Goal: Task Accomplishment & Management: Manage account settings

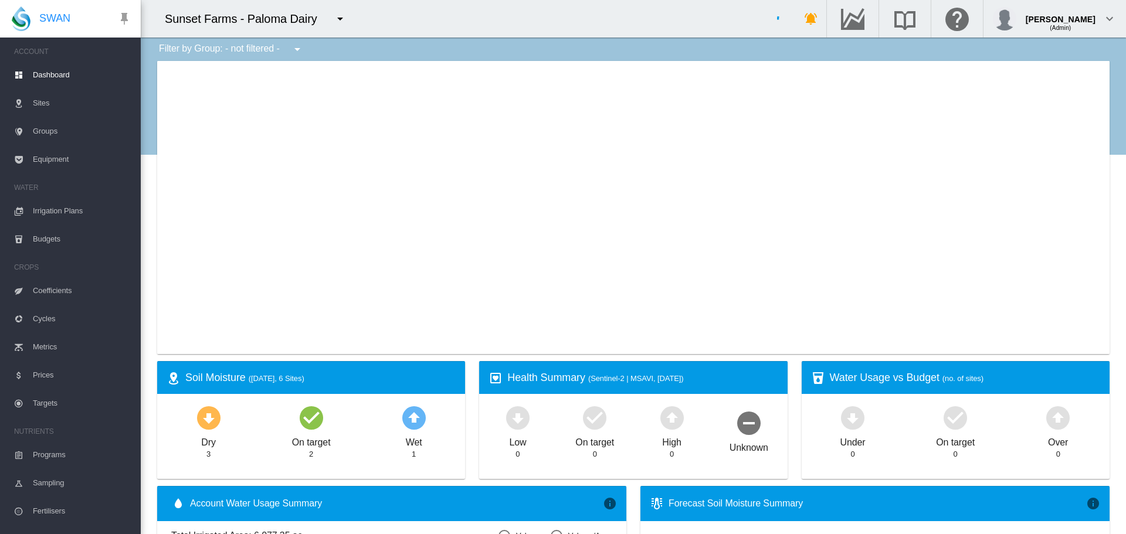
type input "**********"
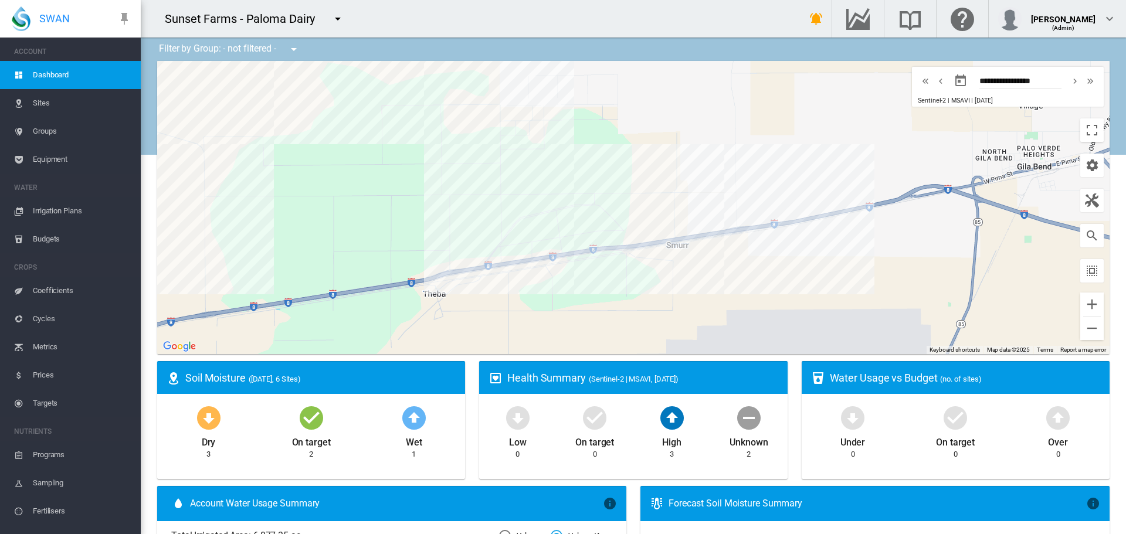
drag, startPoint x: 533, startPoint y: 263, endPoint x: 168, endPoint y: 260, distance: 365.3
click at [168, 260] on div at bounding box center [633, 207] width 952 height 293
click at [331, 22] on md-icon "icon-menu-down" at bounding box center [338, 19] width 14 height 14
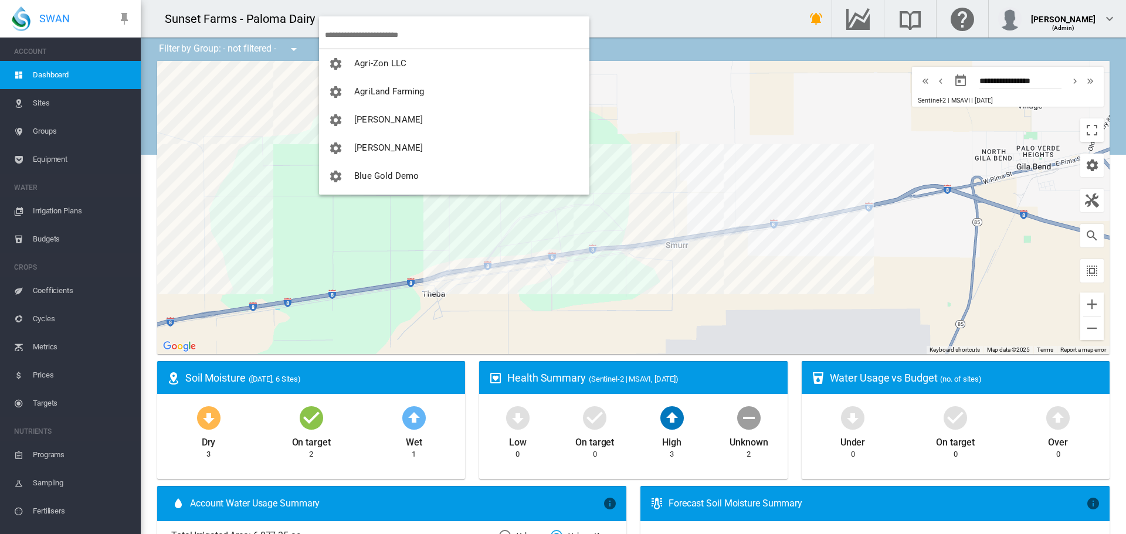
click at [361, 38] on input "search" at bounding box center [457, 35] width 264 height 28
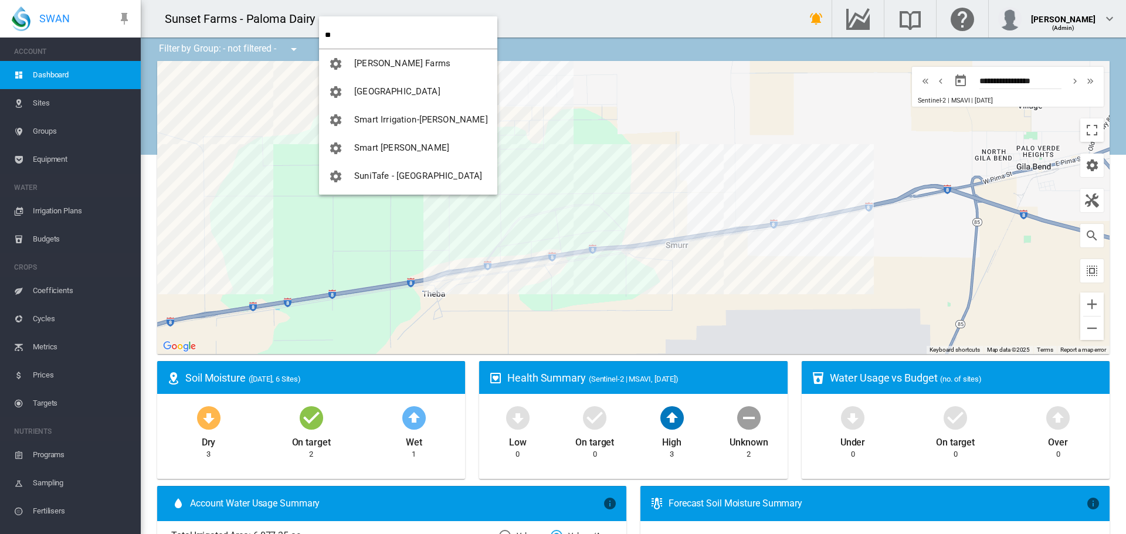
type input "**"
click at [386, 67] on span "[PERSON_NAME] Farms" at bounding box center [402, 63] width 96 height 11
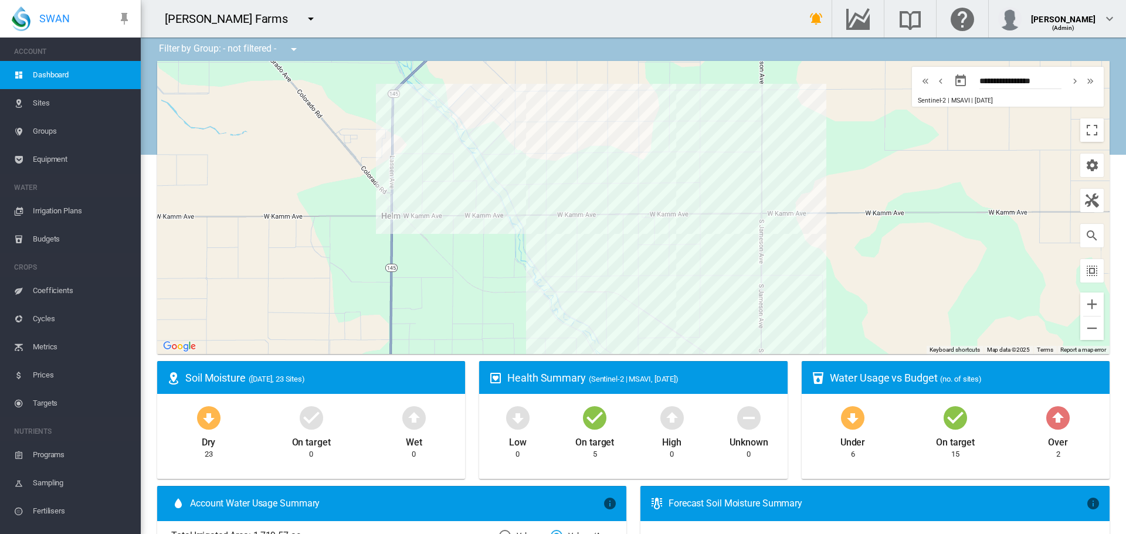
click at [74, 215] on span "Irrigation Plans" at bounding box center [82, 211] width 98 height 28
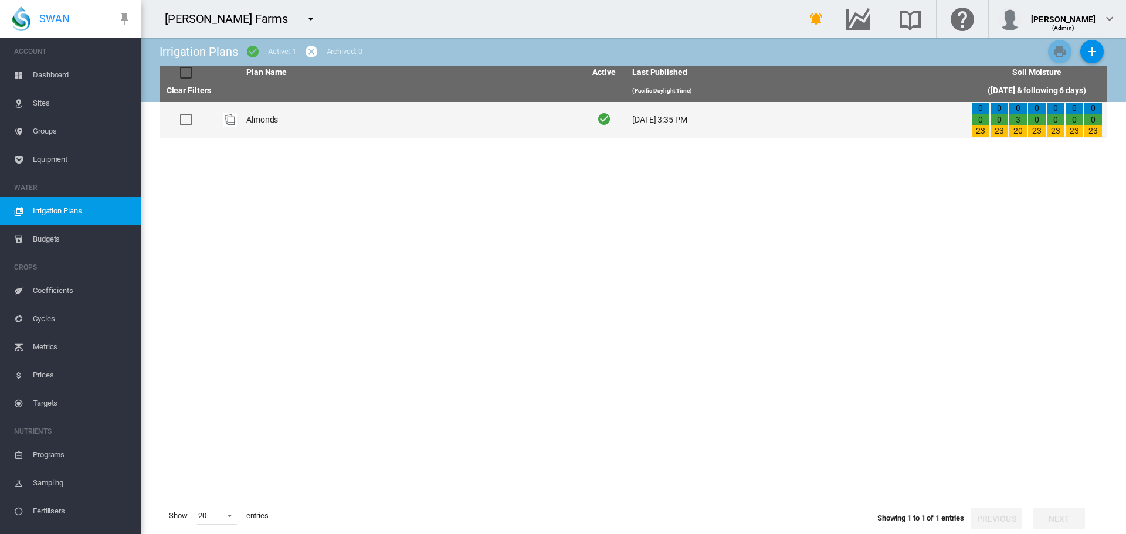
click at [341, 135] on td "Almonds" at bounding box center [411, 120] width 339 height 36
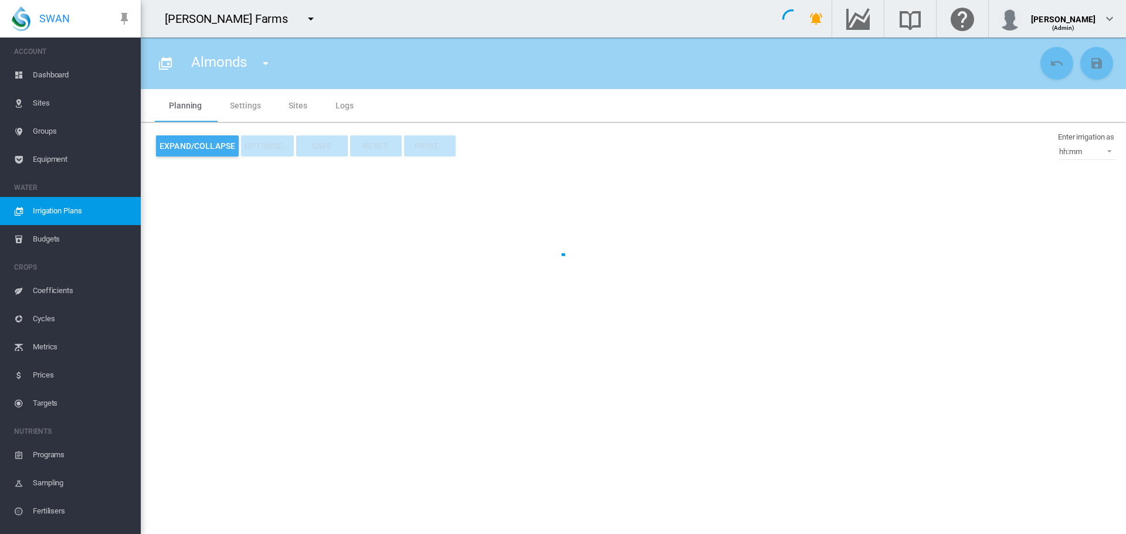
type input "*******"
type input "*"
type input "*******"
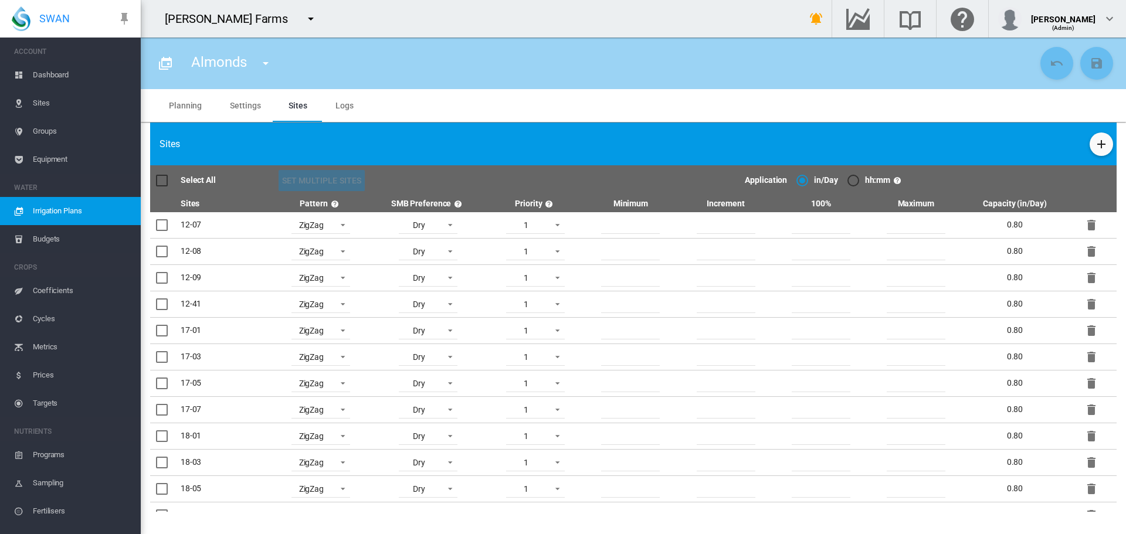
scroll to position [307, 0]
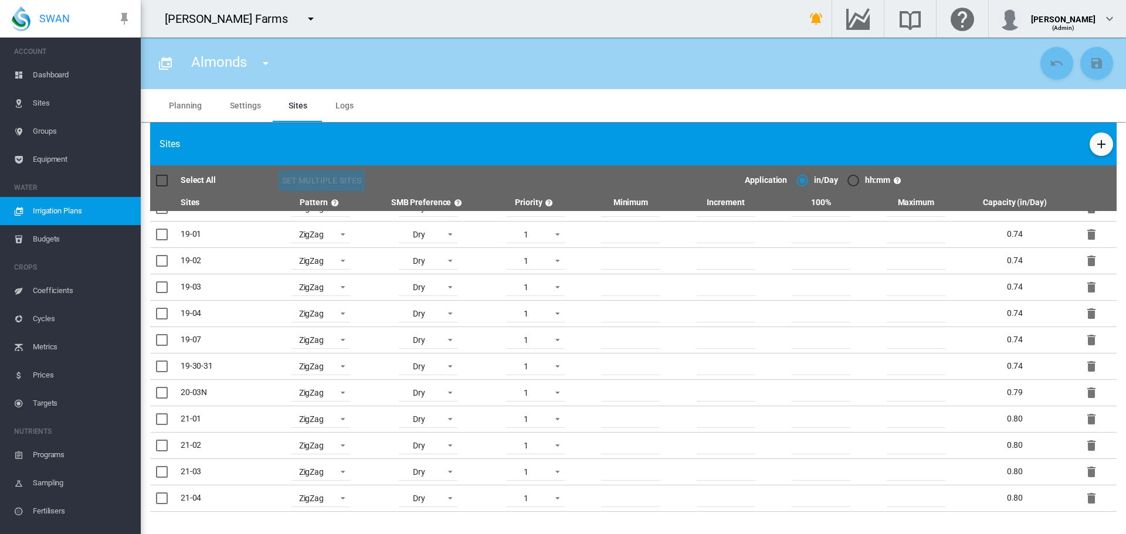
click at [1084, 498] on md-icon "icon-delete" at bounding box center [1091, 498] width 14 height 14
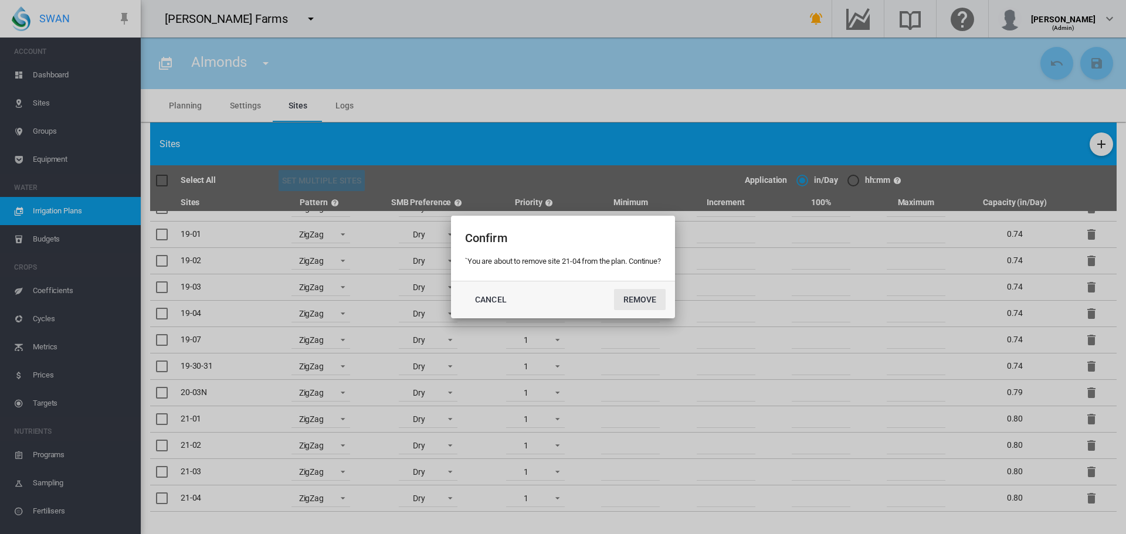
click at [641, 300] on button "Remove" at bounding box center [640, 299] width 52 height 21
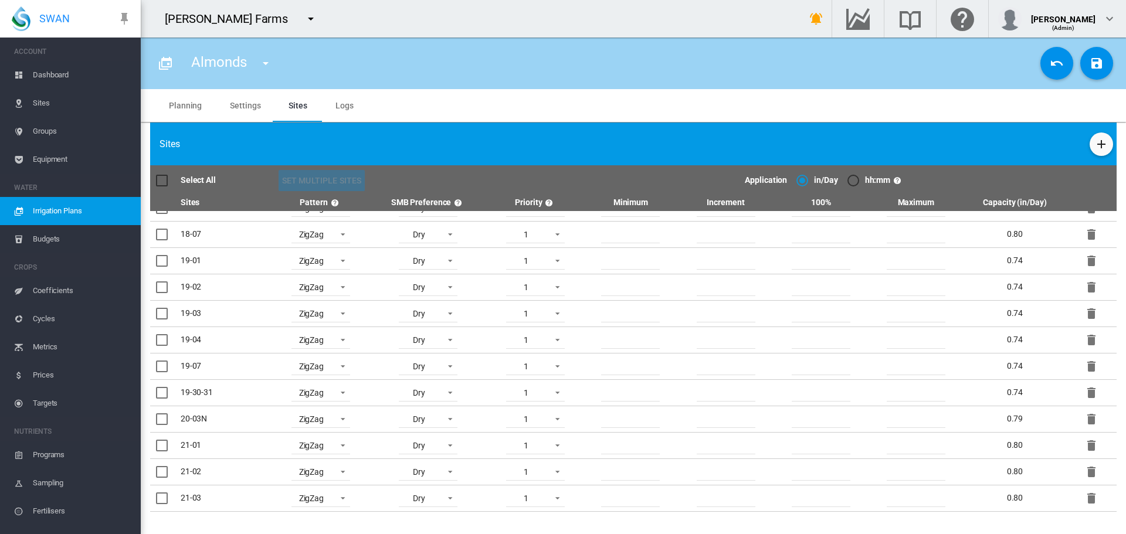
scroll to position [281, 0]
click at [168, 421] on div at bounding box center [162, 419] width 12 height 12
click at [167, 444] on div at bounding box center [162, 446] width 12 height 12
click at [164, 477] on div at bounding box center [162, 472] width 12 height 12
click at [163, 498] on div at bounding box center [162, 498] width 12 height 12
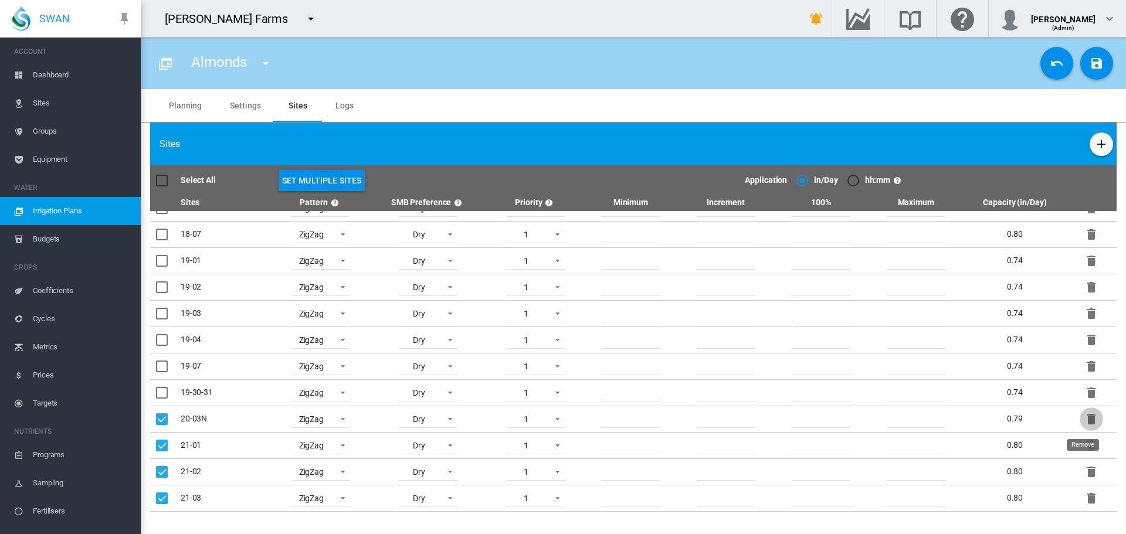
click at [1084, 418] on md-icon "icon-delete" at bounding box center [1091, 419] width 14 height 14
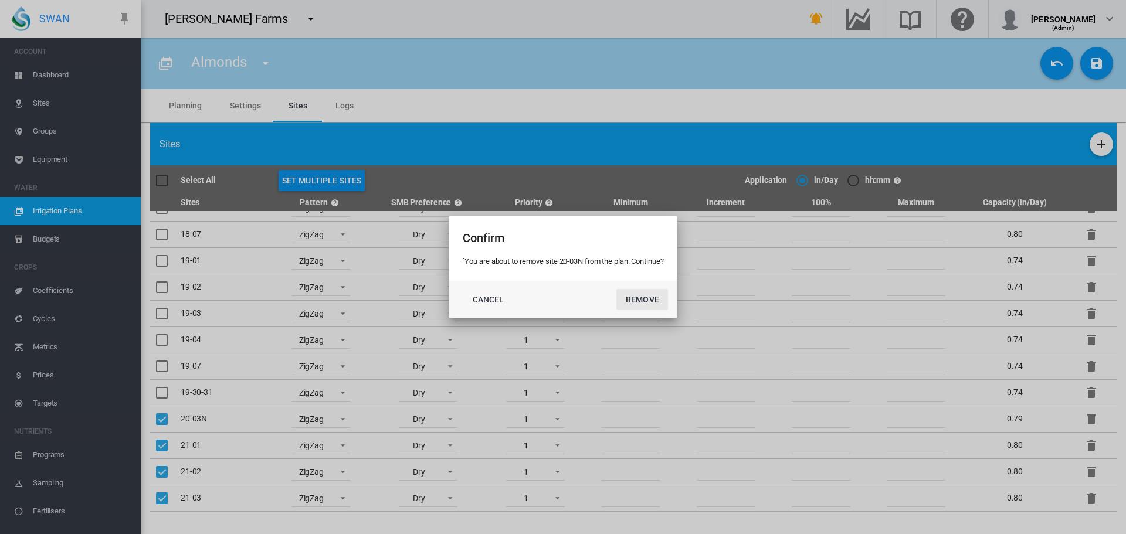
click at [655, 305] on button "Remove" at bounding box center [642, 299] width 52 height 21
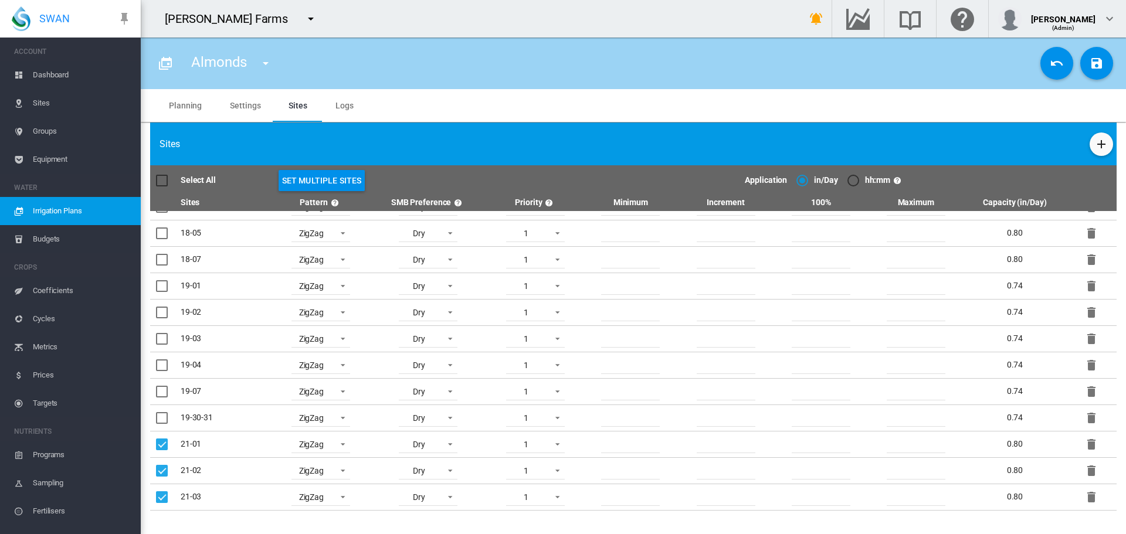
scroll to position [256, 0]
click at [298, 188] on button "Set Multiple Sites" at bounding box center [321, 180] width 87 height 21
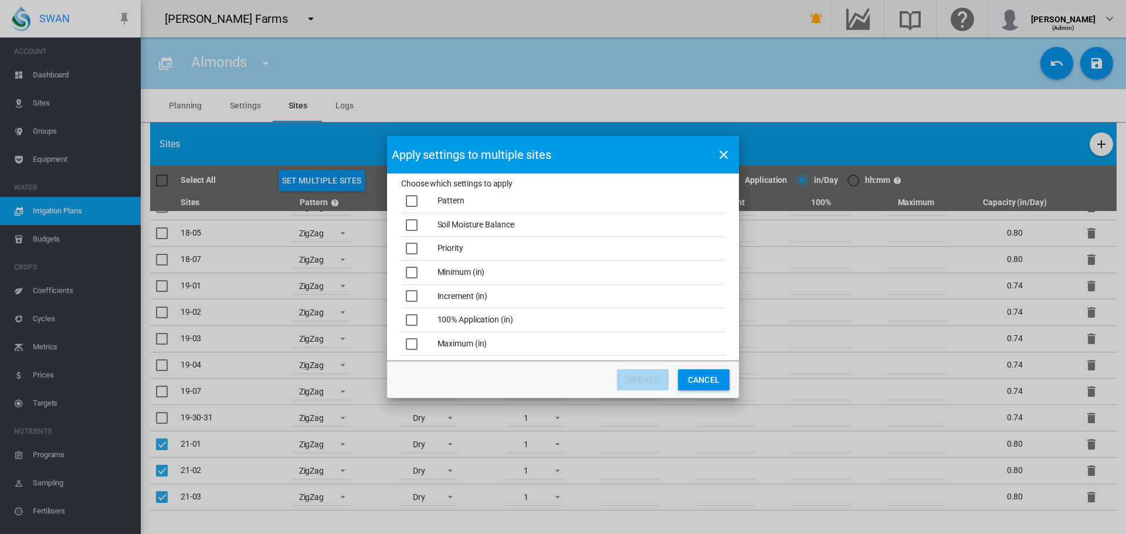
click at [691, 372] on button "Cancel" at bounding box center [704, 379] width 52 height 21
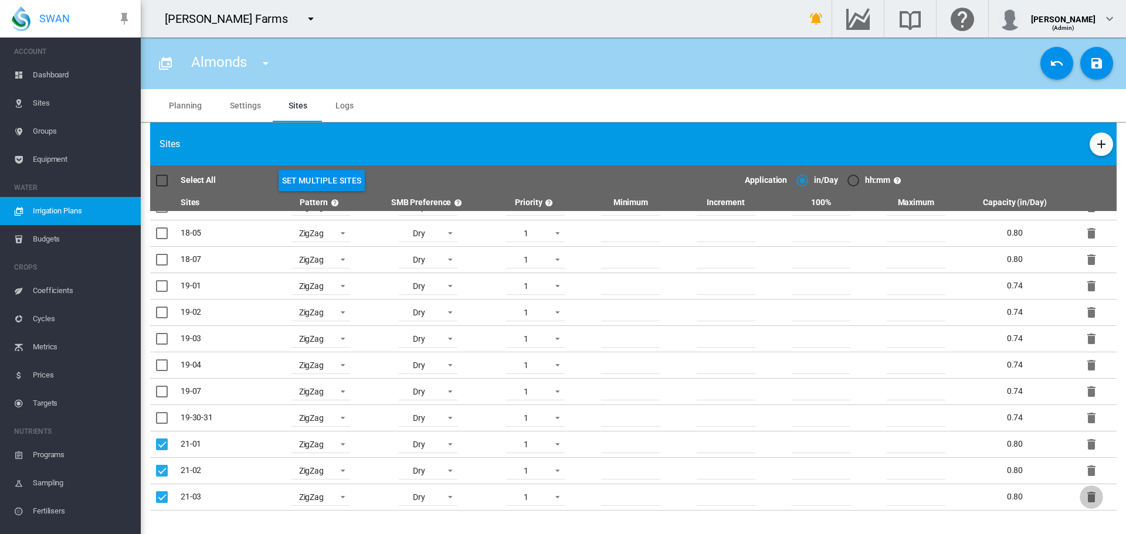
click at [1085, 503] on md-icon "icon-delete" at bounding box center [1091, 497] width 14 height 14
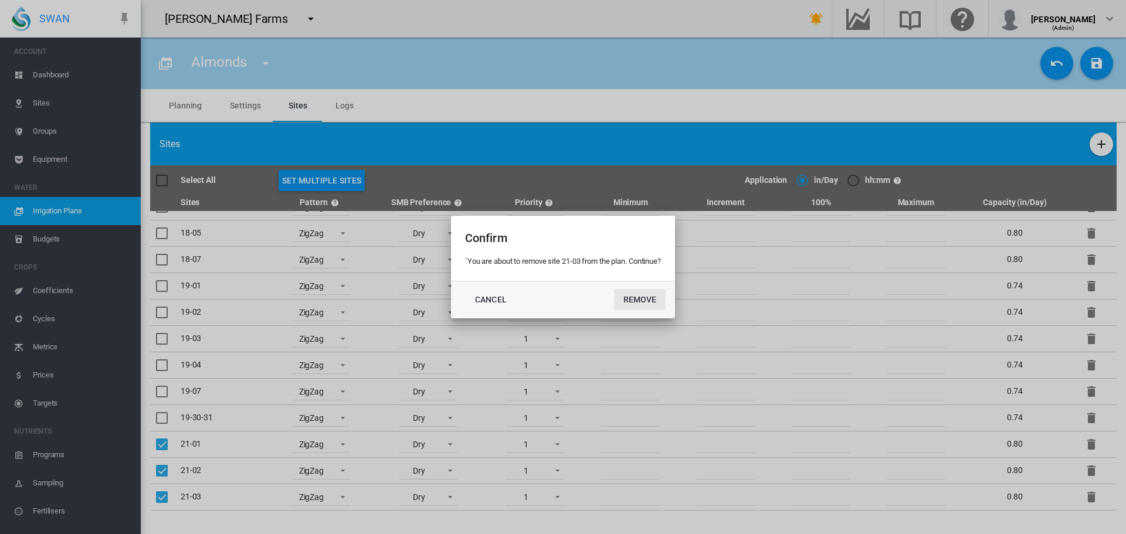
click at [614, 289] on button "Remove" at bounding box center [640, 299] width 52 height 21
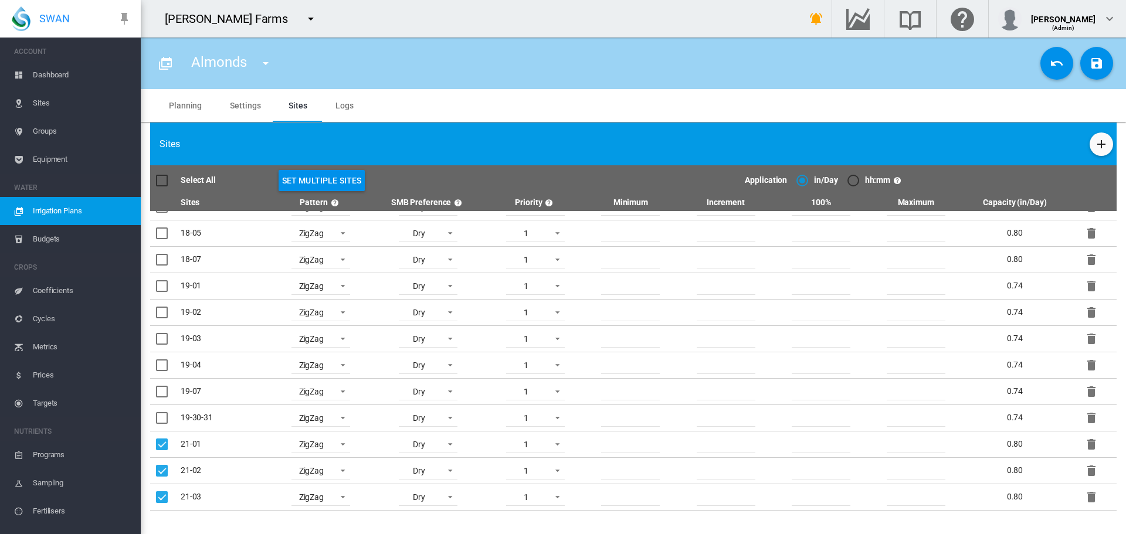
scroll to position [229, 0]
click at [1085, 502] on md-icon "icon-delete" at bounding box center [1091, 497] width 14 height 14
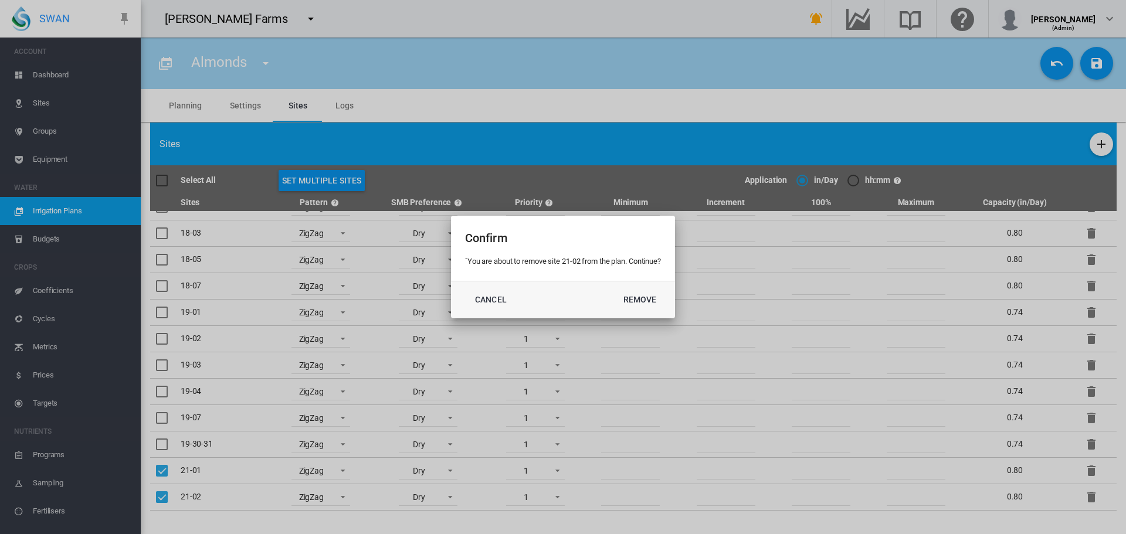
click at [614, 289] on button "Remove" at bounding box center [640, 299] width 52 height 21
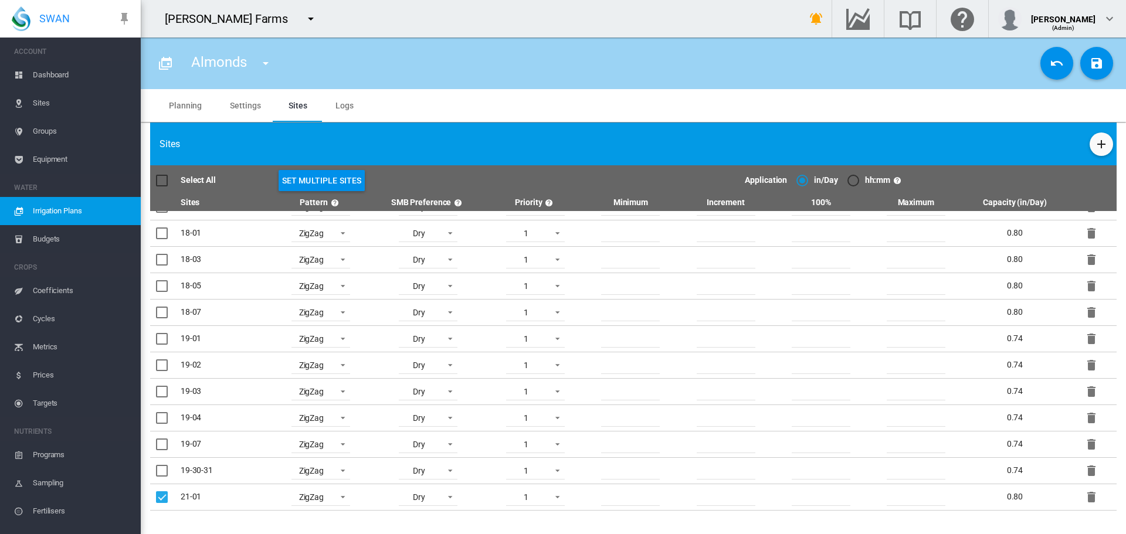
scroll to position [203, 0]
click at [1085, 502] on md-icon "icon-delete" at bounding box center [1091, 497] width 14 height 14
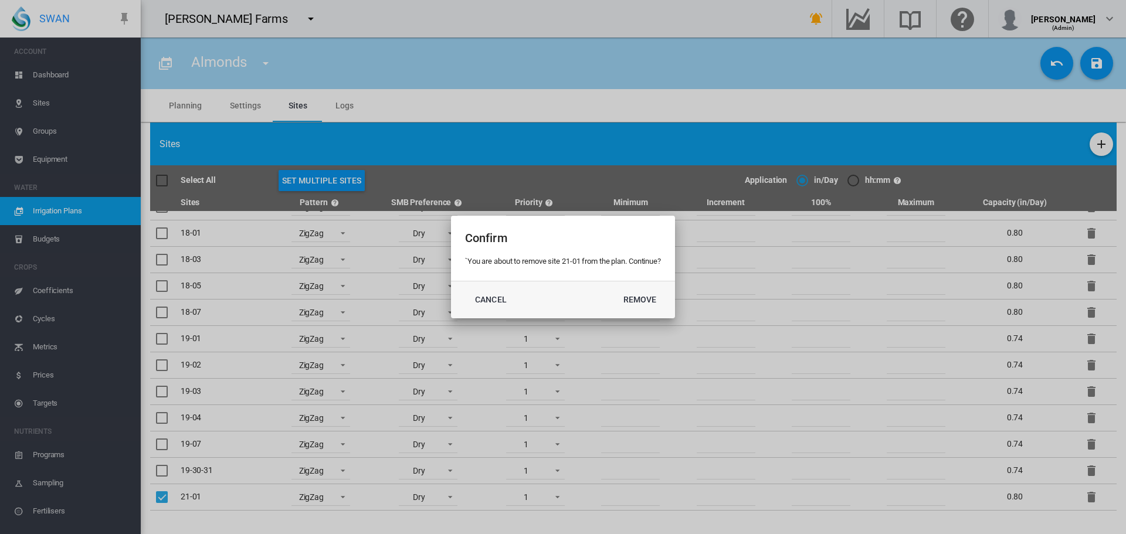
click at [1079, 485] on button "Remove" at bounding box center [1090, 496] width 23 height 23
click at [614, 289] on button "Remove" at bounding box center [640, 299] width 52 height 21
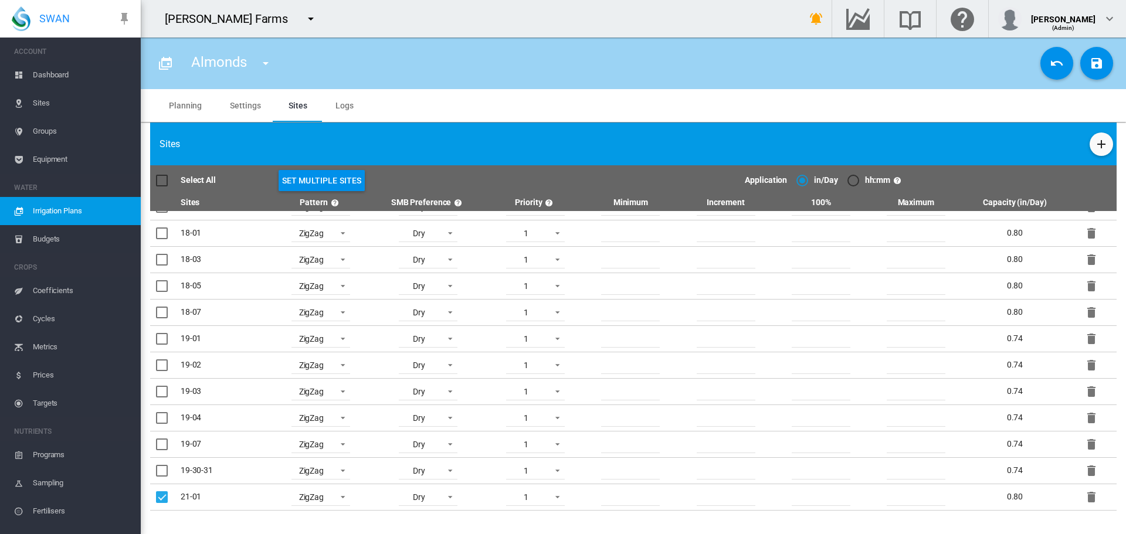
scroll to position [175, 0]
click at [1085, 502] on md-icon "icon-delete" at bounding box center [1091, 498] width 14 height 14
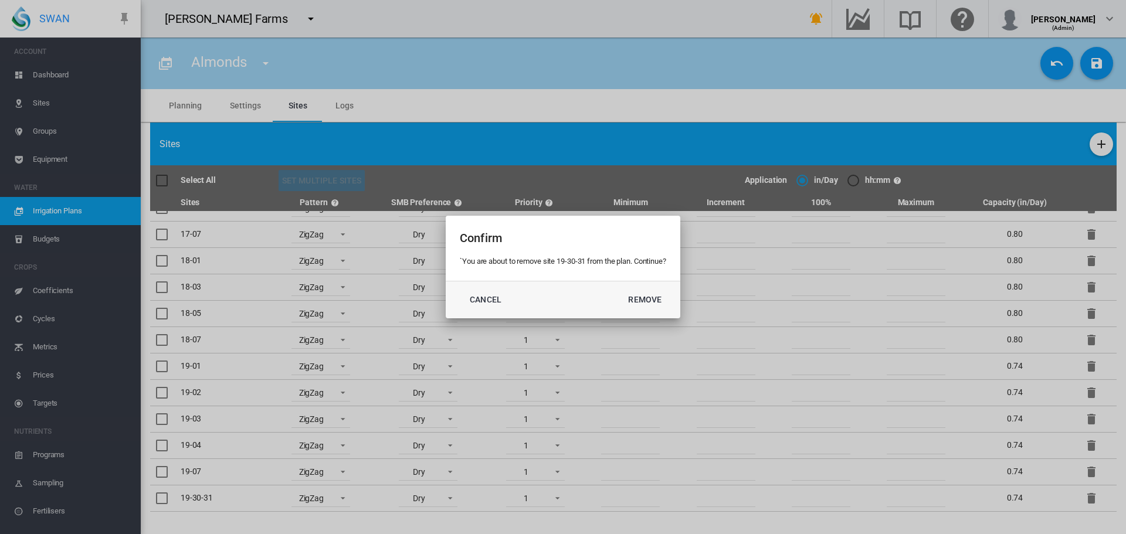
click at [619, 289] on button "Remove" at bounding box center [645, 299] width 52 height 21
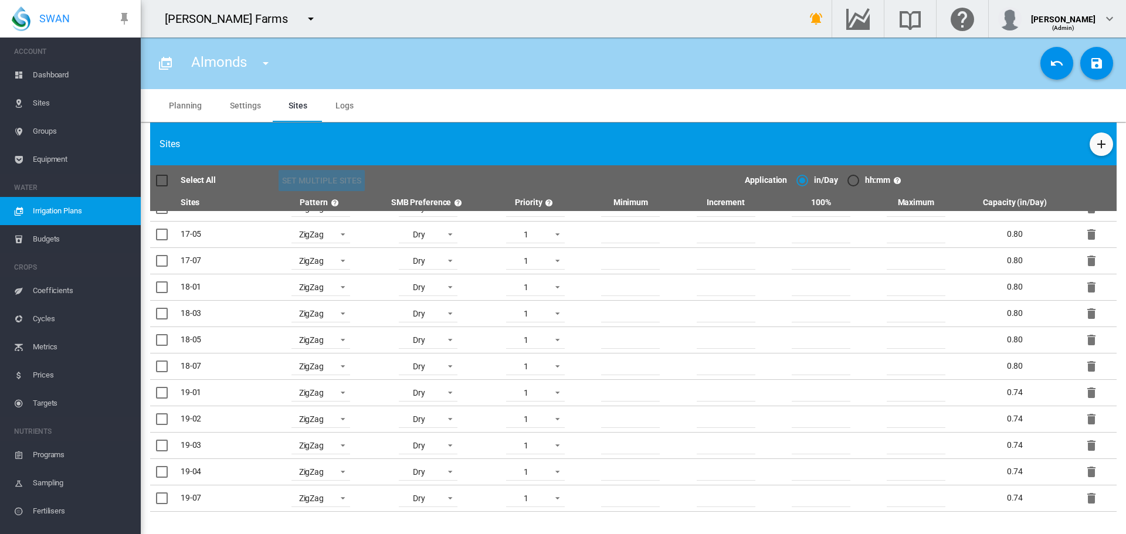
scroll to position [149, 0]
click at [1084, 500] on md-icon "icon-delete" at bounding box center [1091, 498] width 14 height 14
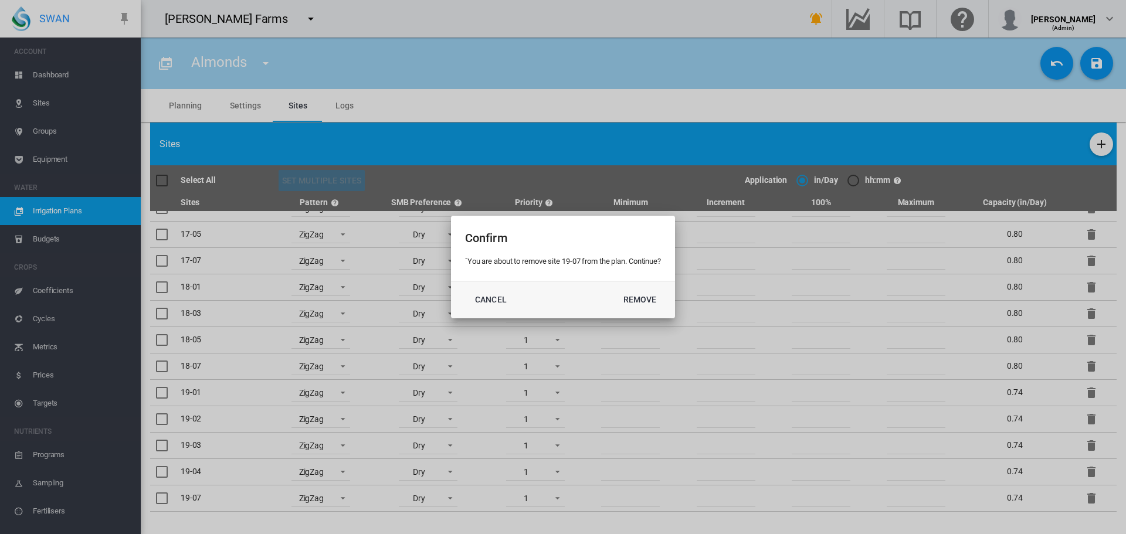
click at [1079, 487] on button "Remove" at bounding box center [1090, 498] width 23 height 23
click at [614, 289] on button "Remove" at bounding box center [640, 299] width 52 height 21
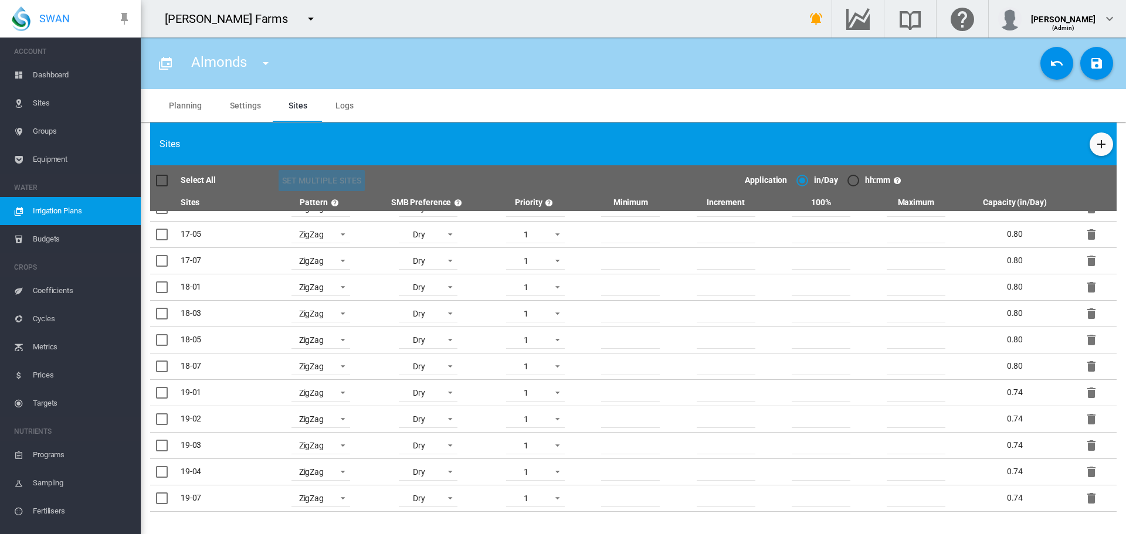
scroll to position [123, 0]
click at [1084, 500] on md-icon "icon-delete" at bounding box center [1091, 498] width 14 height 14
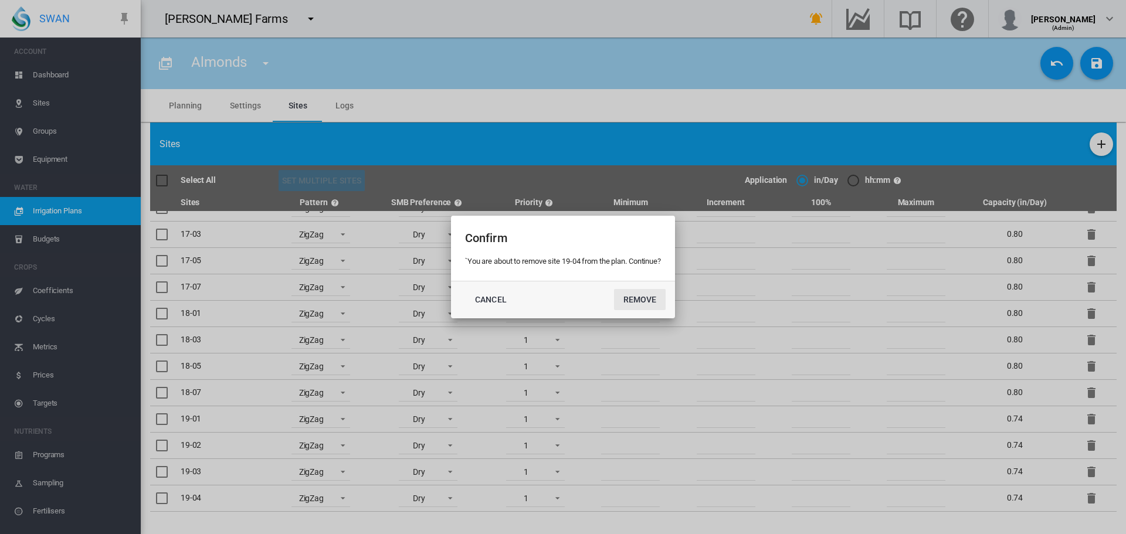
click at [614, 289] on button "Remove" at bounding box center [640, 299] width 52 height 21
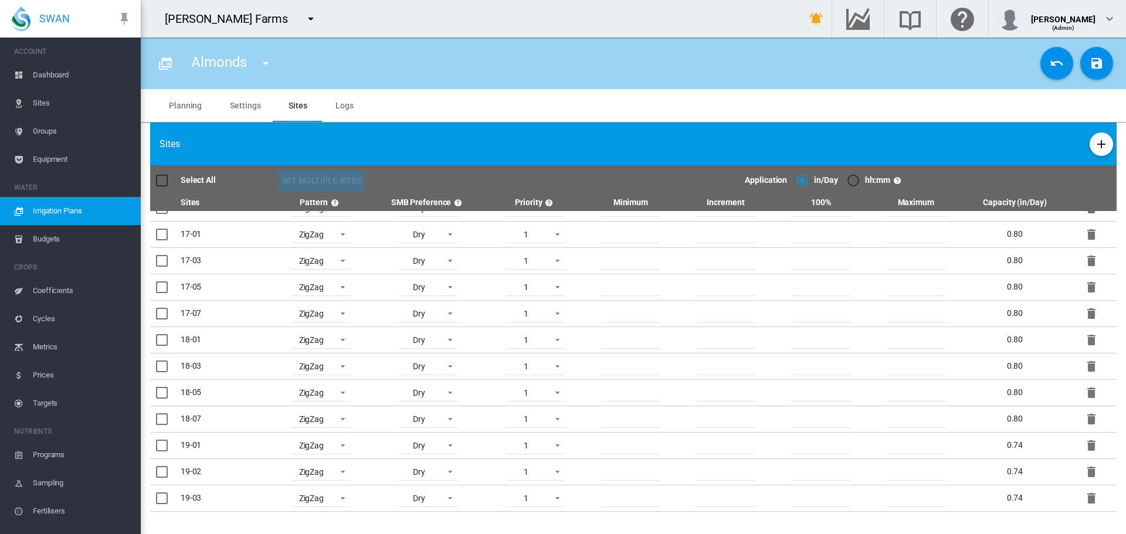
scroll to position [96, 0]
click at [1084, 500] on md-icon "icon-delete" at bounding box center [1091, 498] width 14 height 14
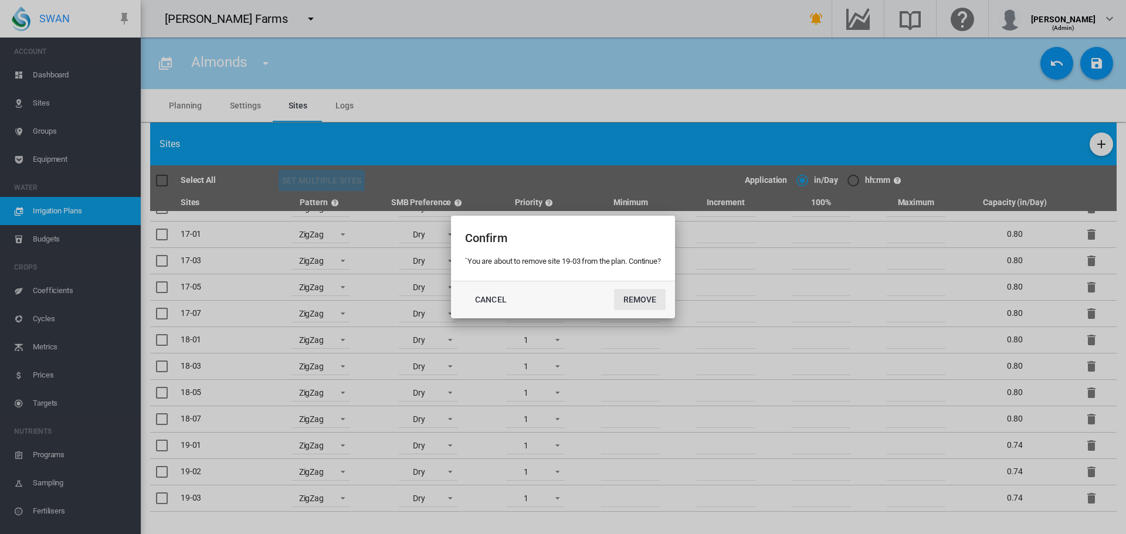
click at [614, 289] on button "Remove" at bounding box center [640, 299] width 52 height 21
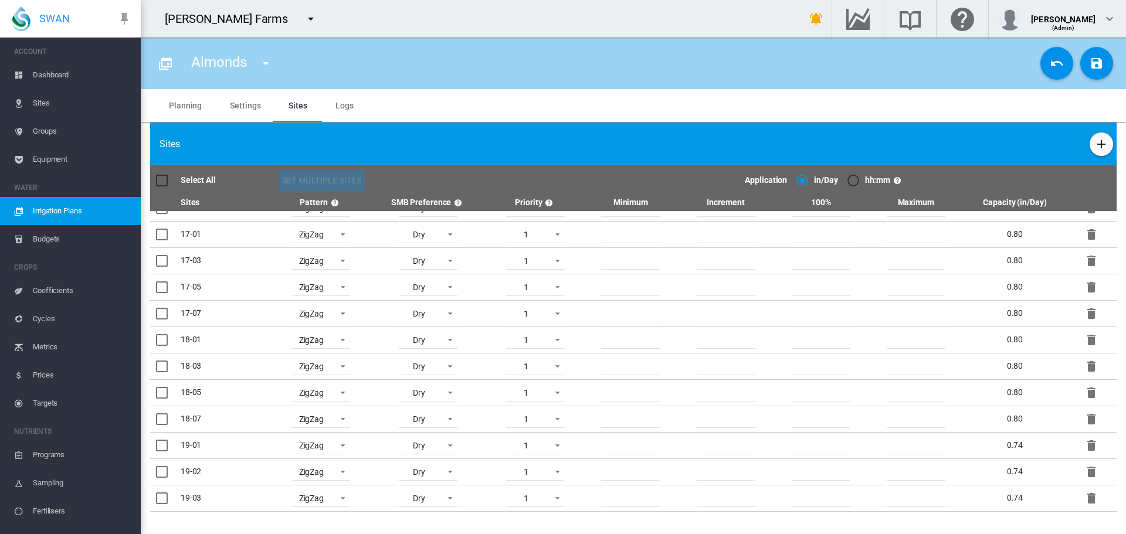
scroll to position [70, 0]
click at [1084, 500] on md-icon "icon-delete" at bounding box center [1091, 498] width 14 height 14
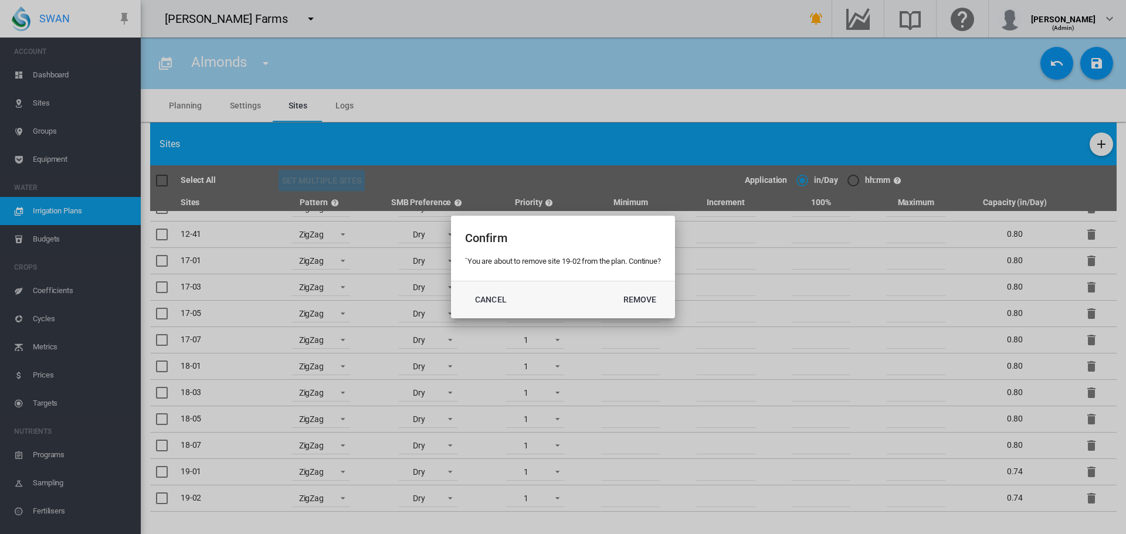
click at [614, 289] on button "Remove" at bounding box center [640, 299] width 52 height 21
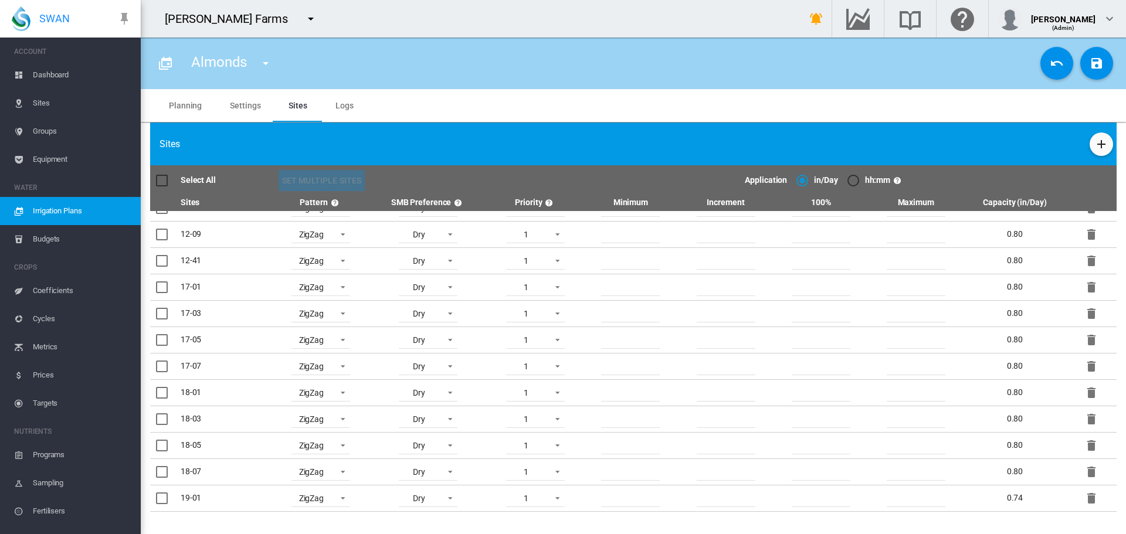
scroll to position [43, 0]
click at [1084, 500] on md-icon "icon-delete" at bounding box center [1091, 498] width 14 height 14
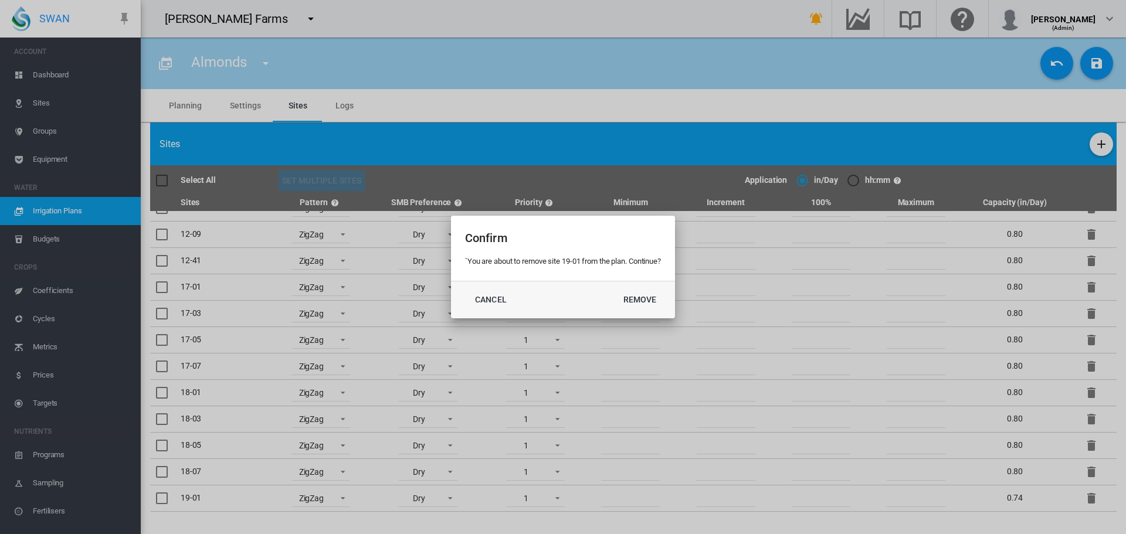
click at [614, 289] on button "Remove" at bounding box center [640, 299] width 52 height 21
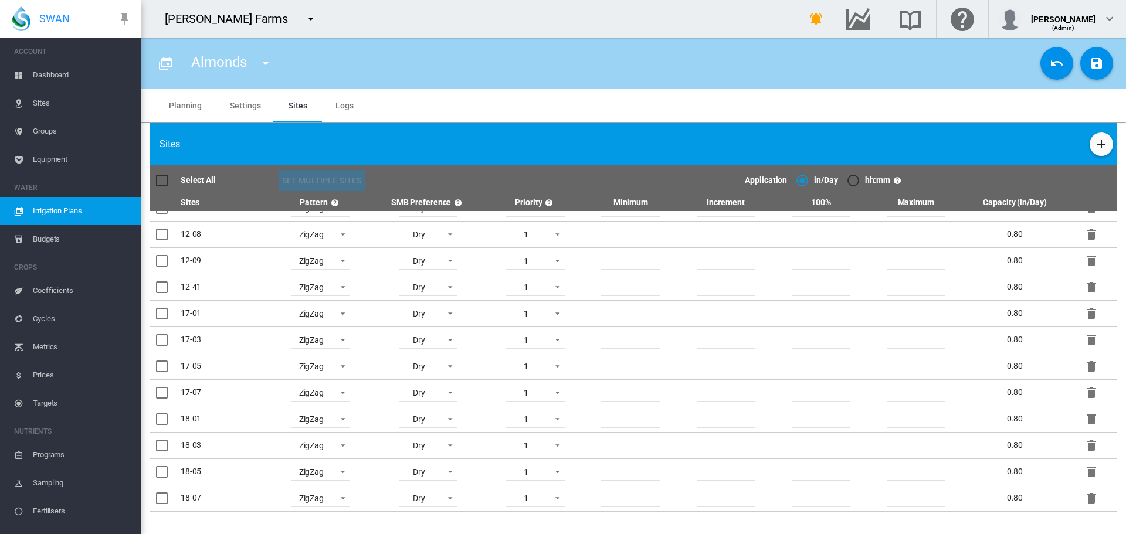
scroll to position [17, 0]
click at [1084, 500] on md-icon "icon-delete" at bounding box center [1091, 498] width 14 height 14
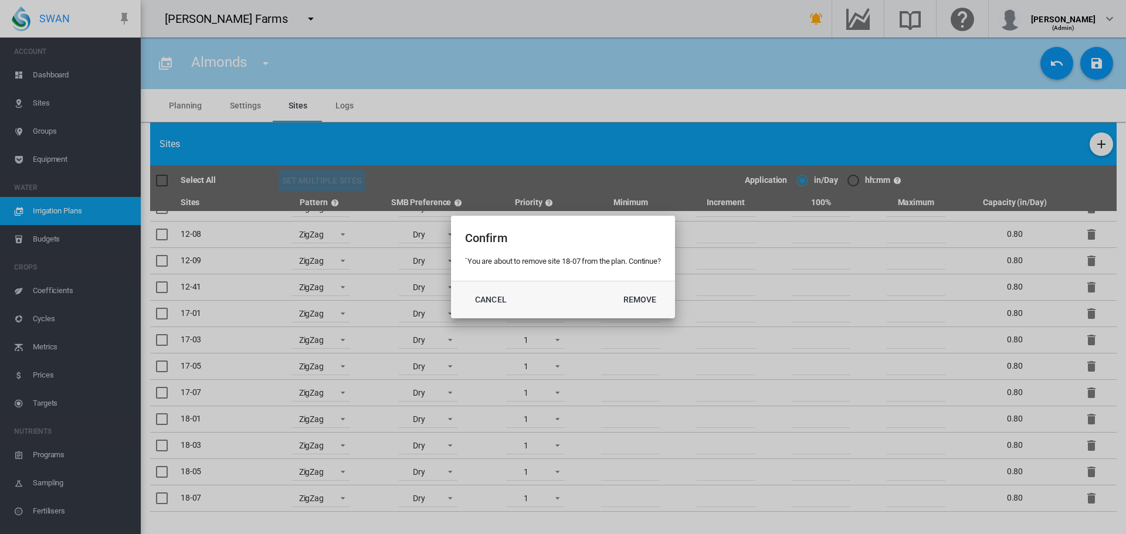
click at [1079, 487] on button "Remove" at bounding box center [1090, 498] width 23 height 23
click at [1080, 500] on div "Confirm `You are about to remove site 18-07 from the plan. Continue? Cancel Rem…" at bounding box center [563, 267] width 1126 height 534
click at [614, 289] on button "Remove" at bounding box center [640, 299] width 52 height 21
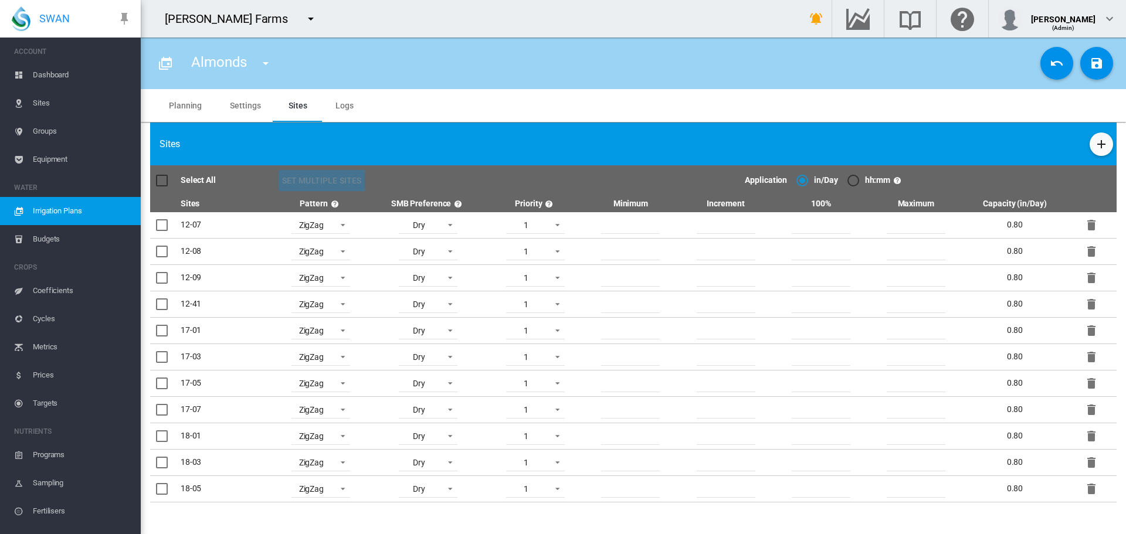
scroll to position [0, 0]
click at [1096, 495] on md-icon "icon-delete" at bounding box center [1091, 489] width 14 height 14
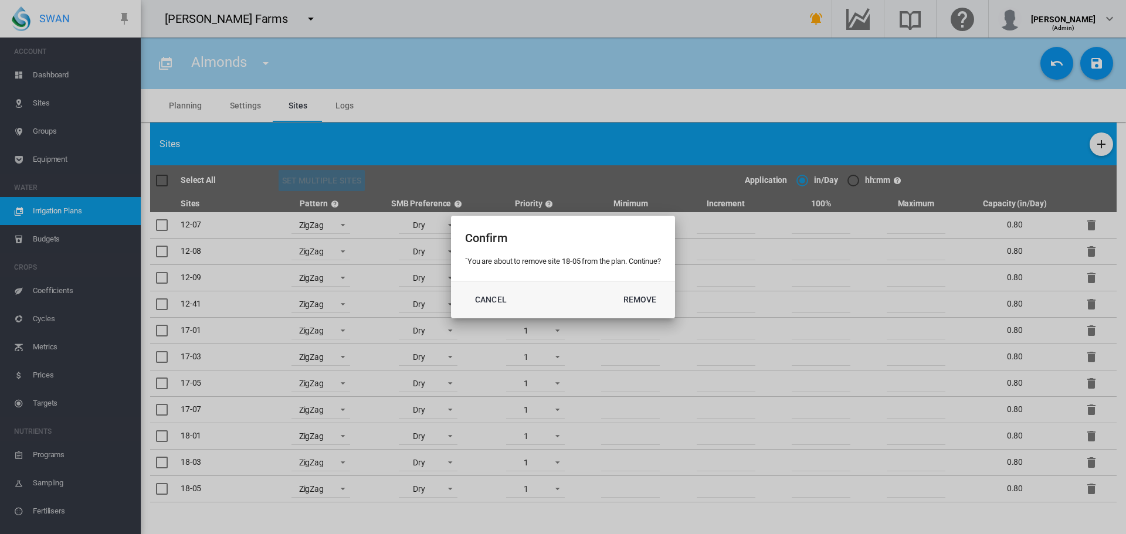
click at [1079, 477] on button "Remove" at bounding box center [1090, 488] width 23 height 23
click at [614, 289] on button "Remove" at bounding box center [640, 299] width 52 height 21
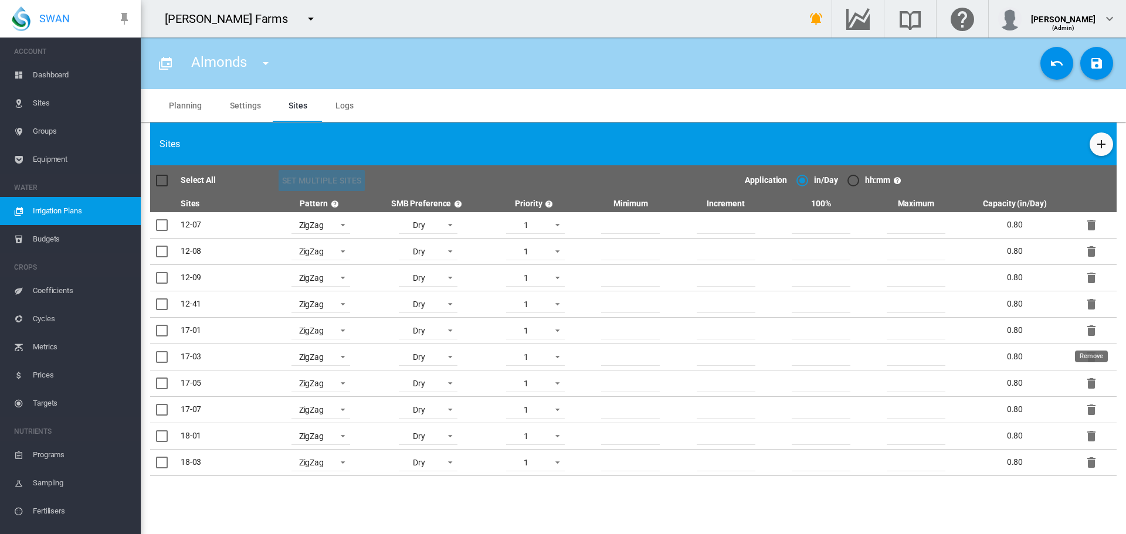
click at [1094, 335] on md-icon "icon-delete" at bounding box center [1091, 331] width 14 height 14
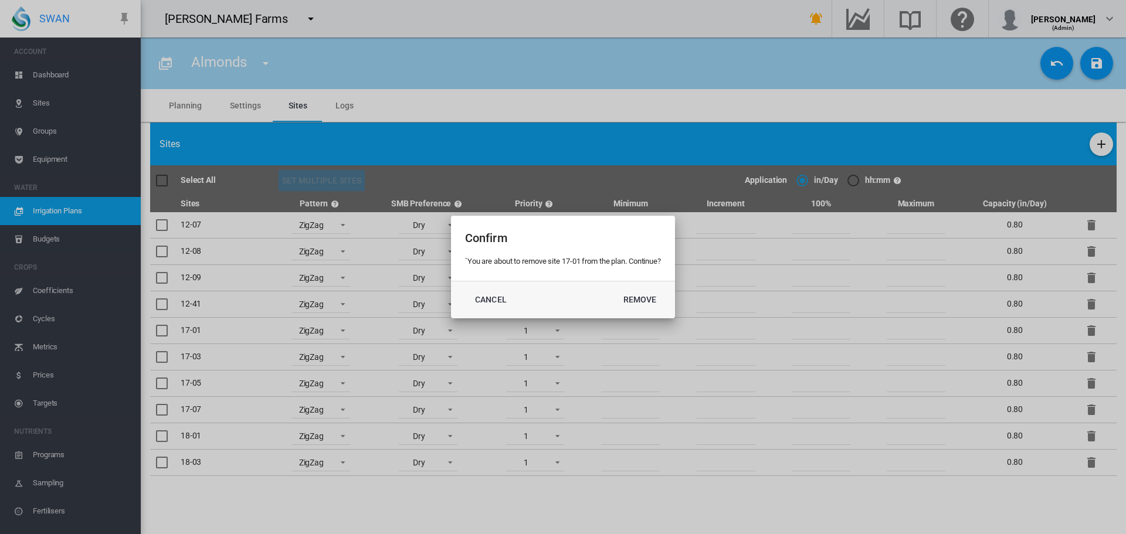
click at [614, 289] on button "Remove" at bounding box center [640, 299] width 52 height 21
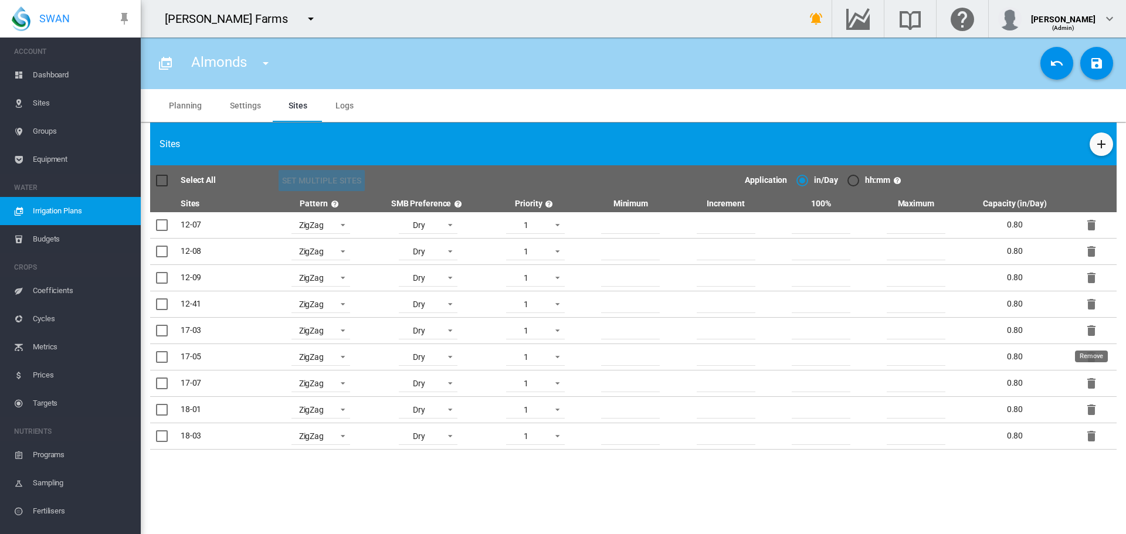
click at [1092, 334] on md-icon "icon-delete" at bounding box center [1091, 331] width 14 height 14
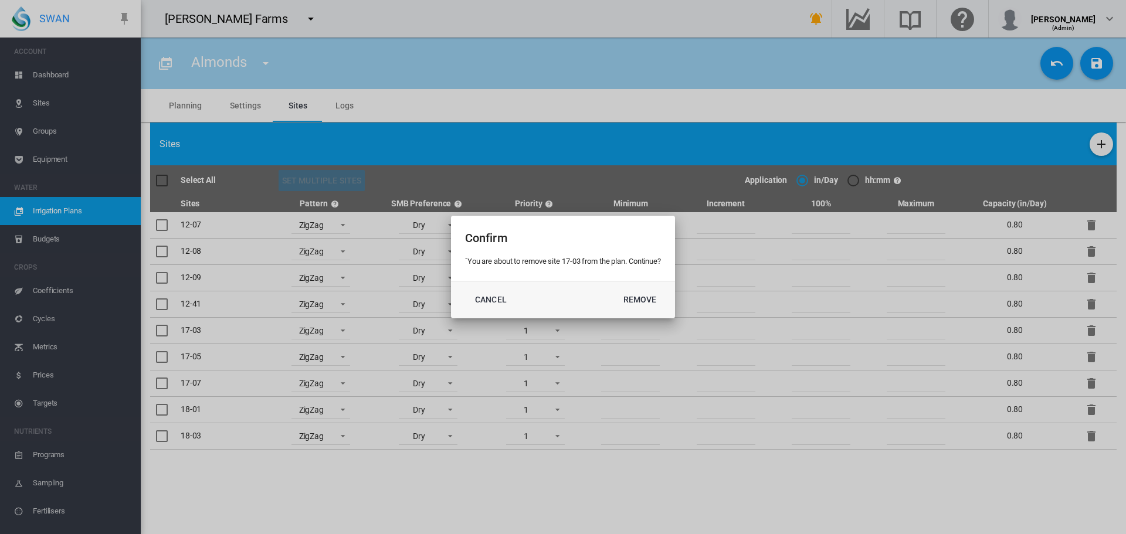
click at [614, 289] on button "Remove" at bounding box center [640, 299] width 52 height 21
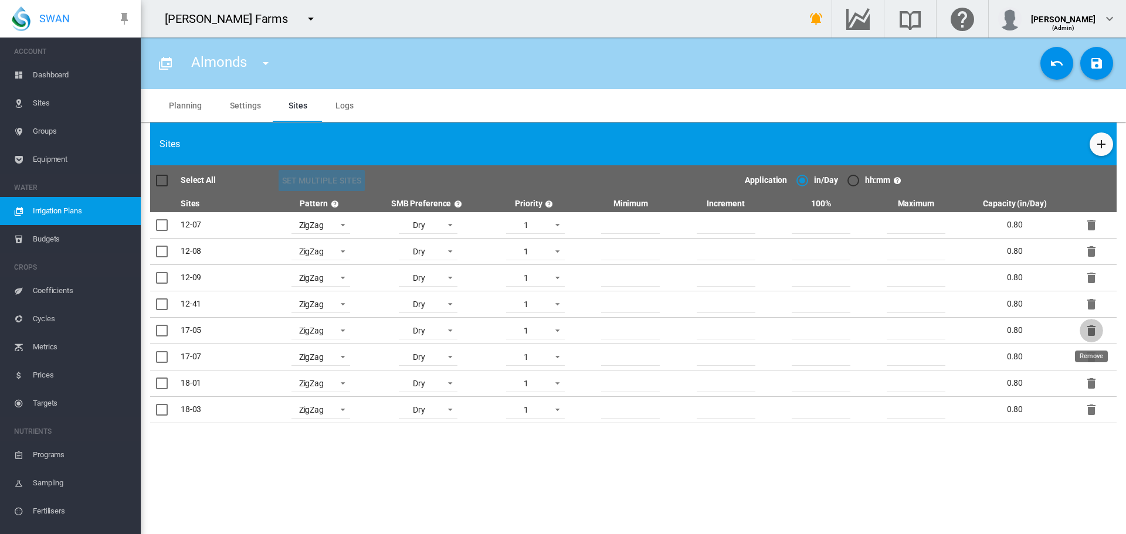
click at [1092, 334] on md-icon "icon-delete" at bounding box center [1091, 331] width 14 height 14
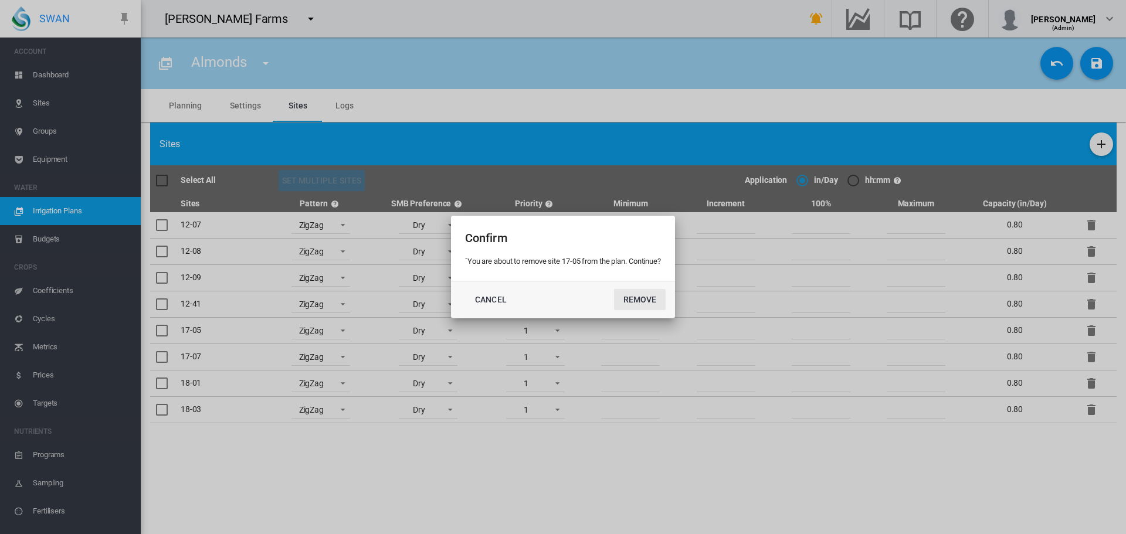
click at [614, 289] on button "Remove" at bounding box center [640, 299] width 52 height 21
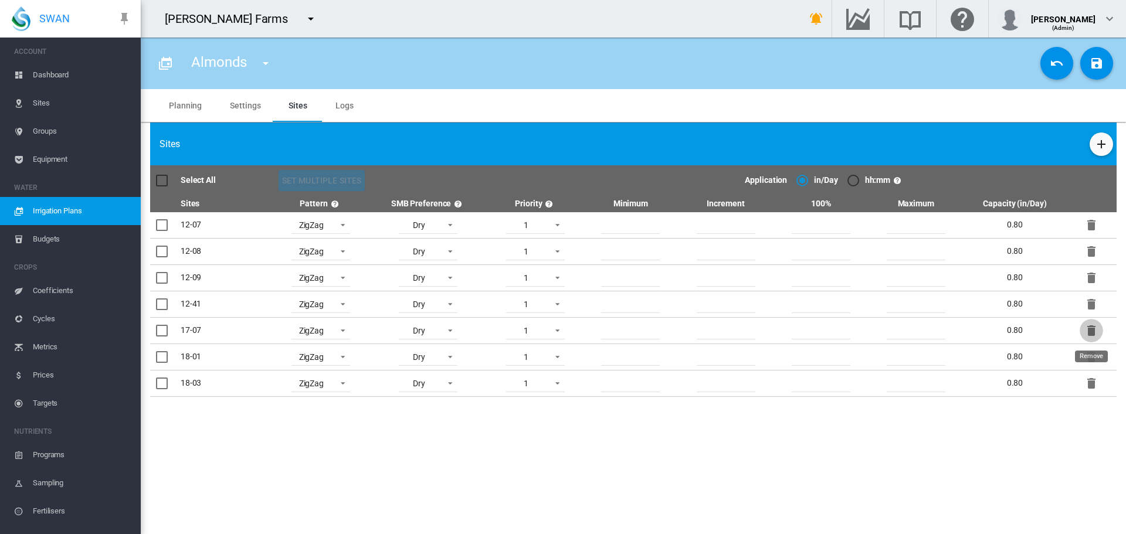
click at [1092, 335] on md-icon "icon-delete" at bounding box center [1091, 331] width 14 height 14
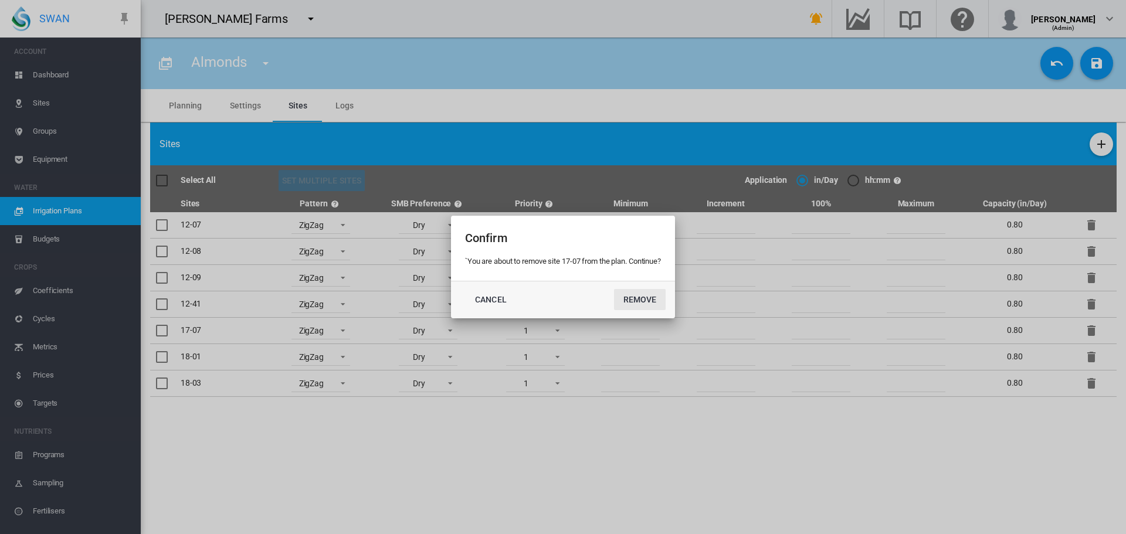
click at [614, 289] on button "Remove" at bounding box center [640, 299] width 52 height 21
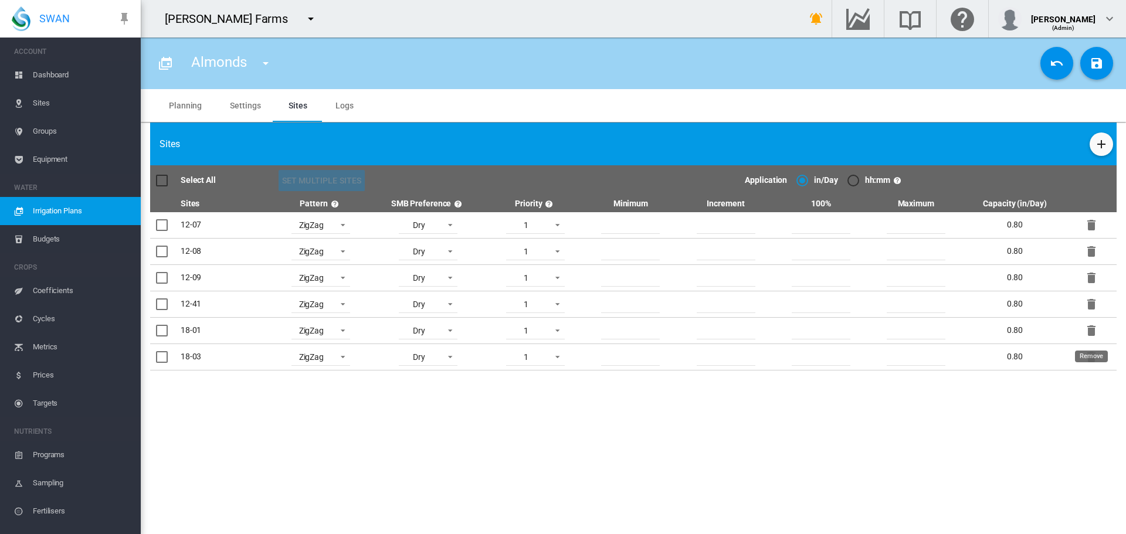
click at [1091, 335] on md-icon "icon-delete" at bounding box center [1091, 331] width 14 height 14
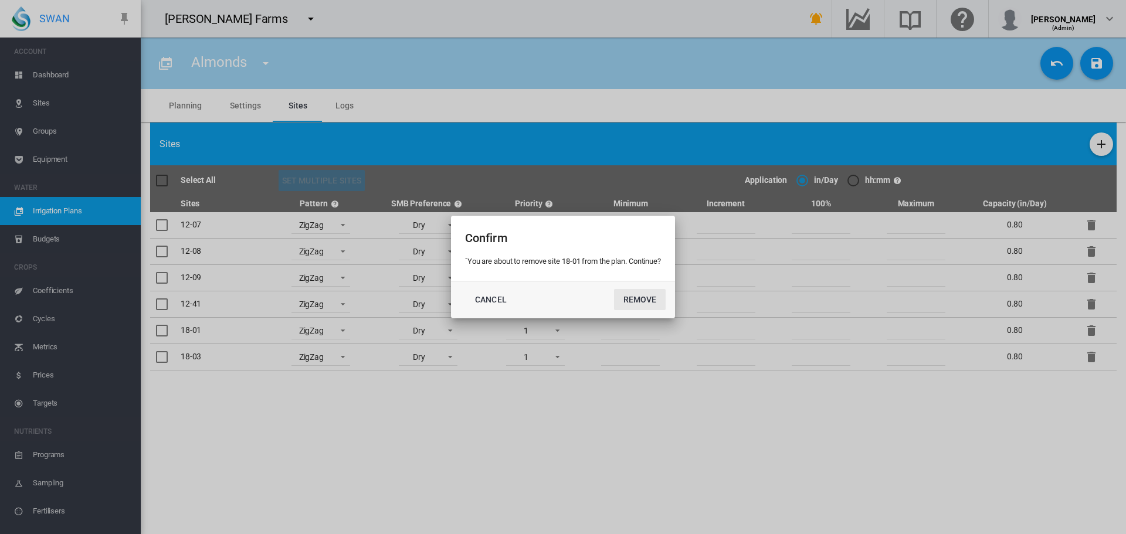
click at [614, 289] on button "Remove" at bounding box center [640, 299] width 52 height 21
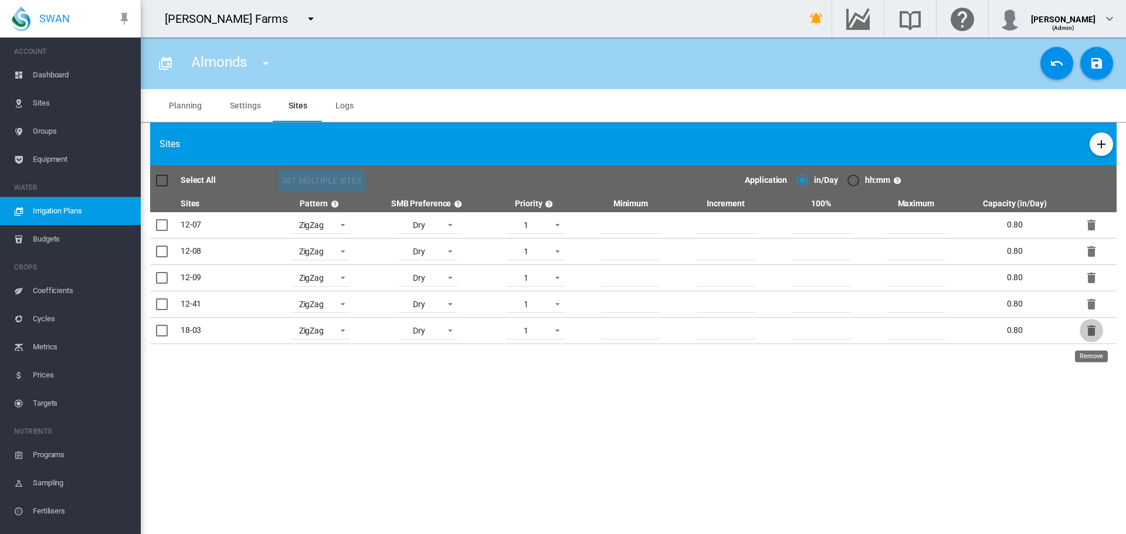
click at [1091, 335] on md-icon "icon-delete" at bounding box center [1091, 331] width 14 height 14
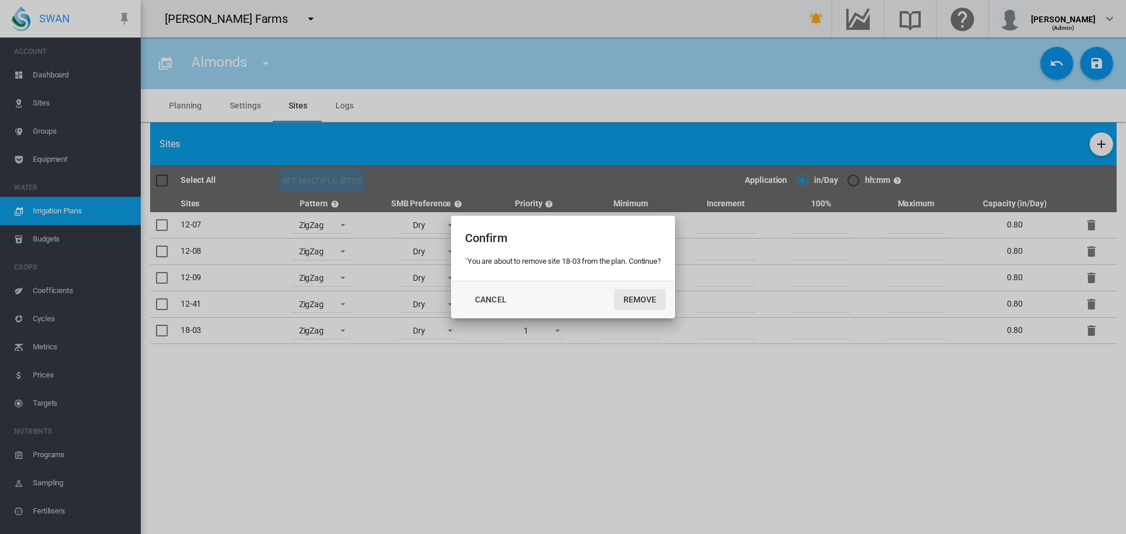
click at [614, 289] on button "Remove" at bounding box center [640, 299] width 52 height 21
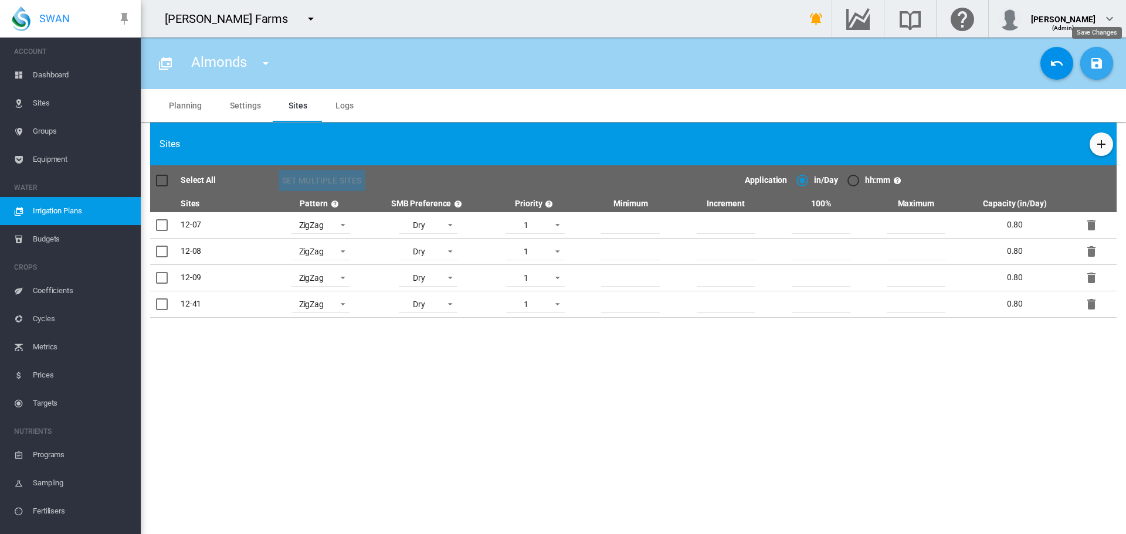
click at [1091, 73] on button "Save Changes" at bounding box center [1096, 63] width 33 height 33
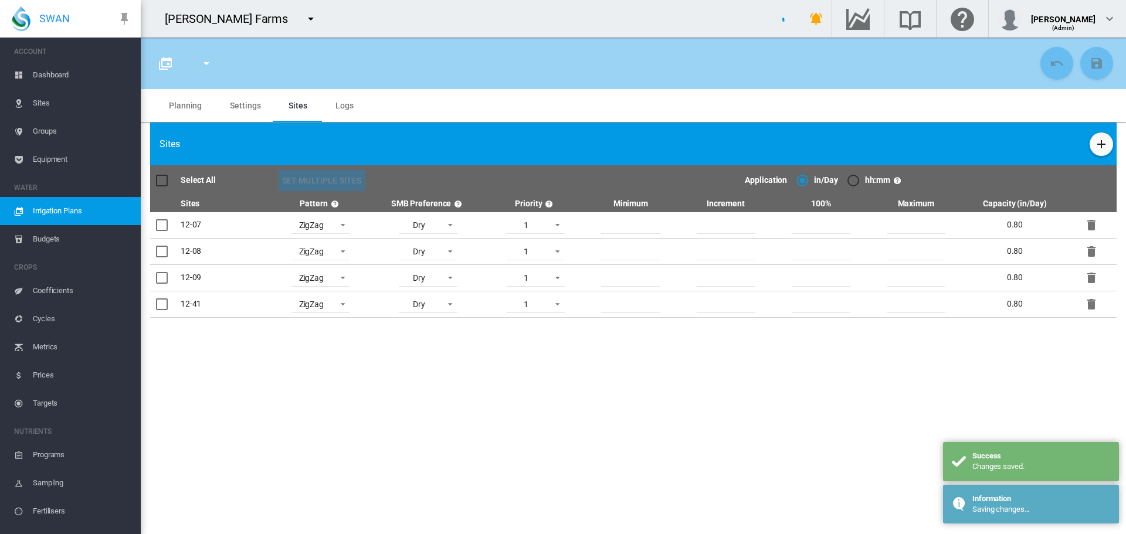
type input "*******"
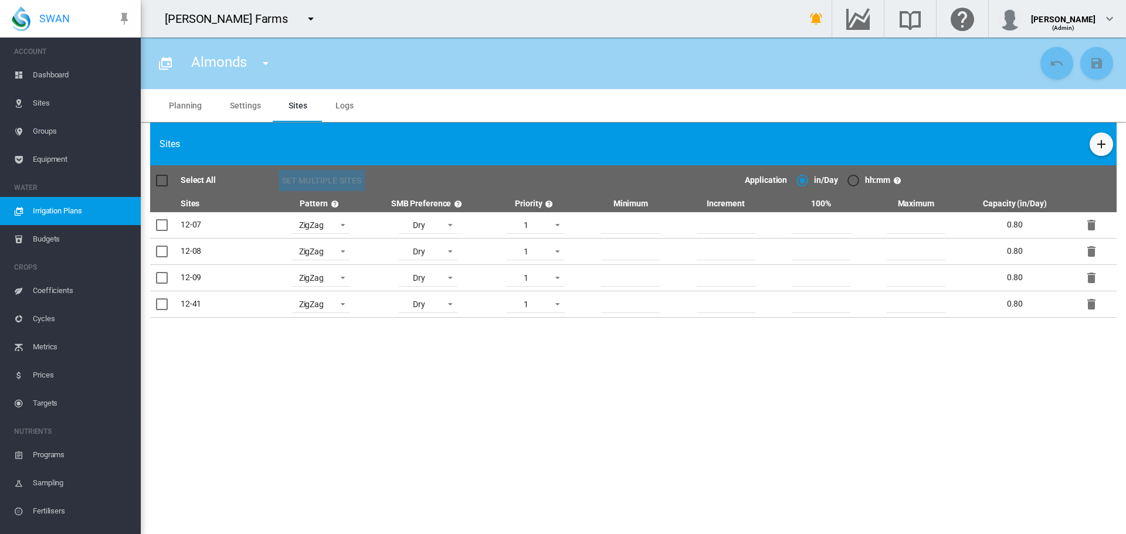
click at [877, 393] on section "Almonds Almonds" at bounding box center [633, 286] width 985 height 497
click at [186, 98] on md-tab-item "Planning" at bounding box center [185, 105] width 61 height 33
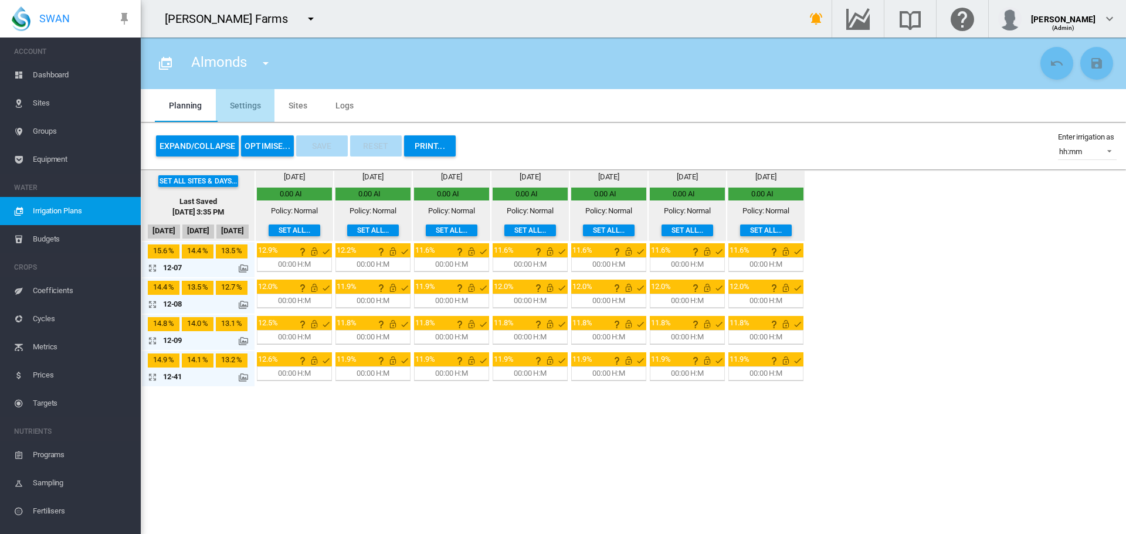
click at [262, 106] on md-tab-item "Settings" at bounding box center [245, 105] width 59 height 33
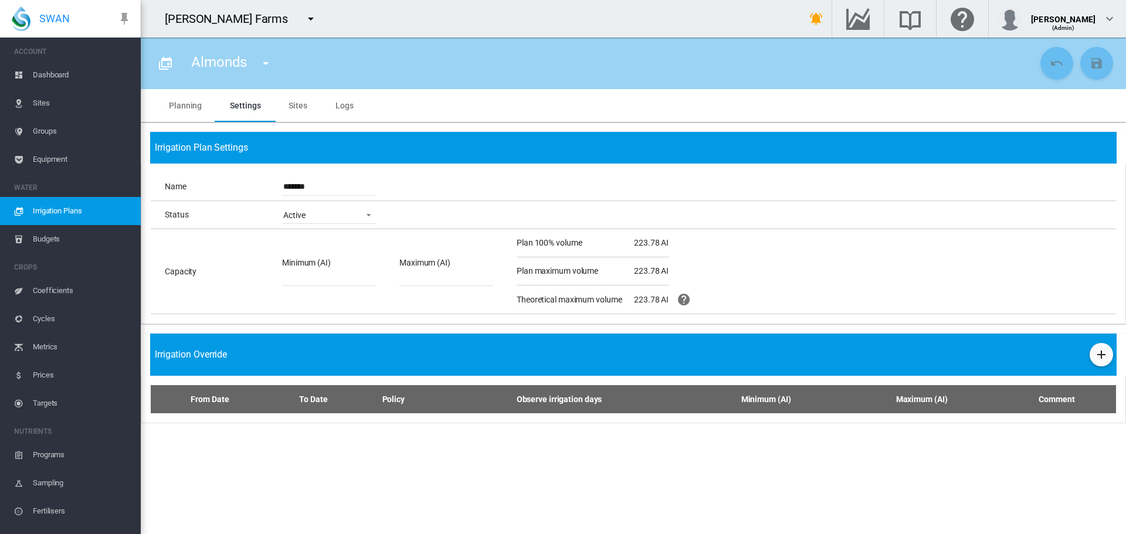
click at [455, 282] on input "*******" at bounding box center [446, 278] width 94 height 18
type input "****"
click at [1102, 64] on md-icon "icon-content-save" at bounding box center [1096, 63] width 14 height 14
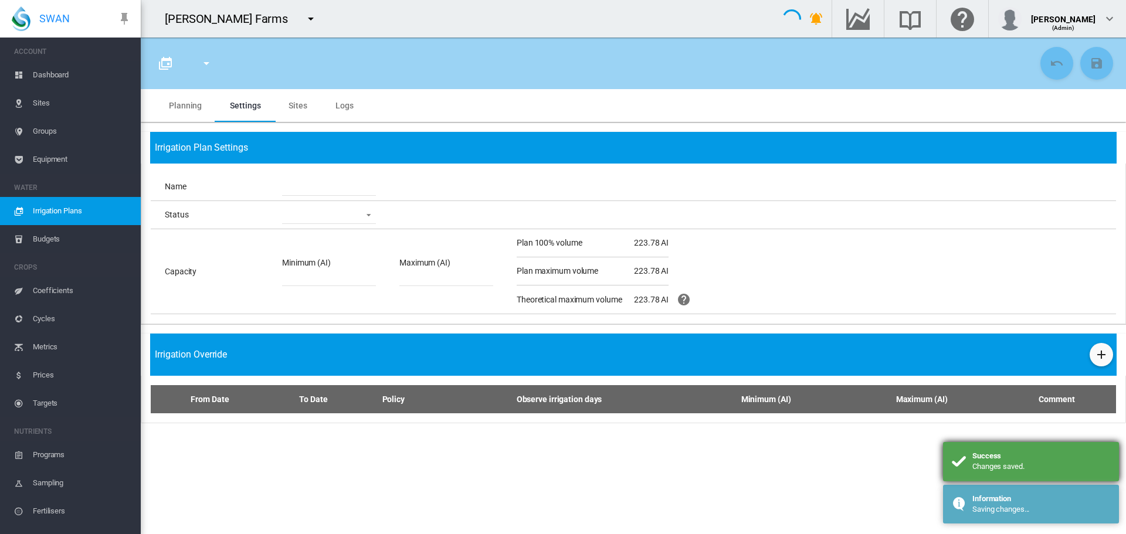
type input "*******"
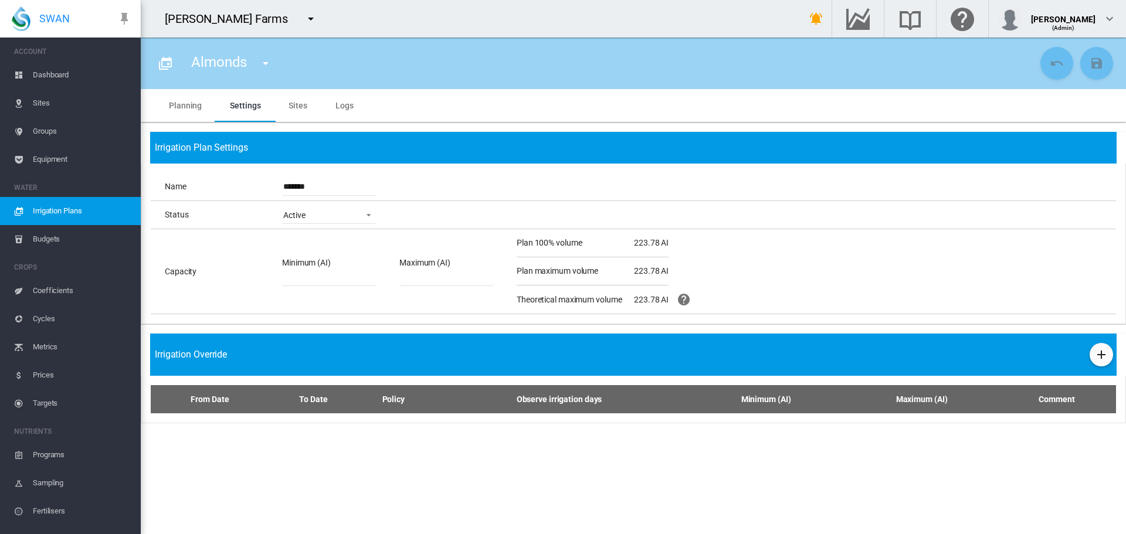
click at [313, 108] on md-tab-item "Sites" at bounding box center [297, 105] width 47 height 33
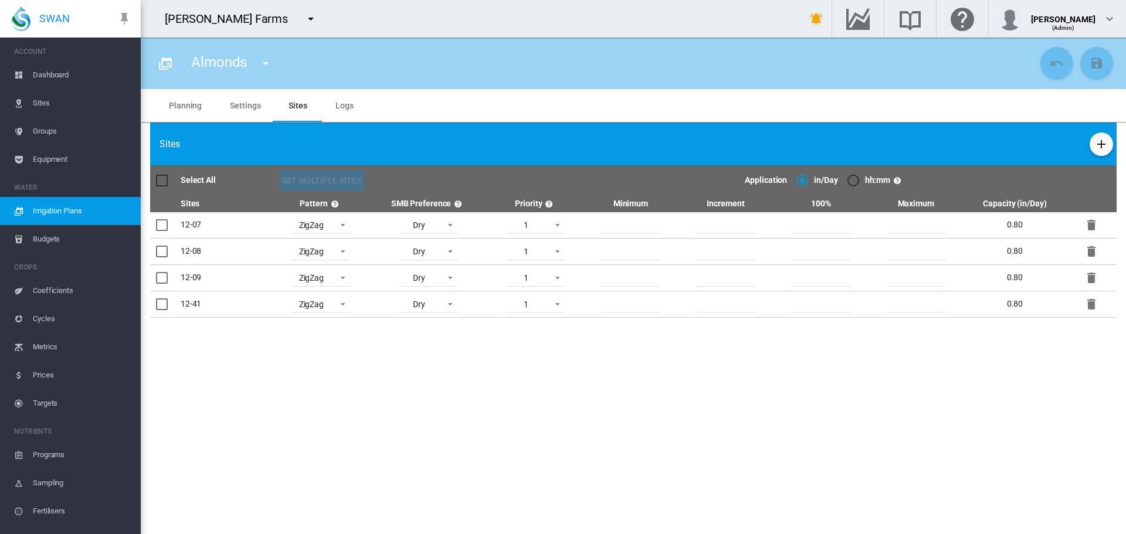
click at [190, 100] on md-tab-item "Planning" at bounding box center [185, 105] width 61 height 33
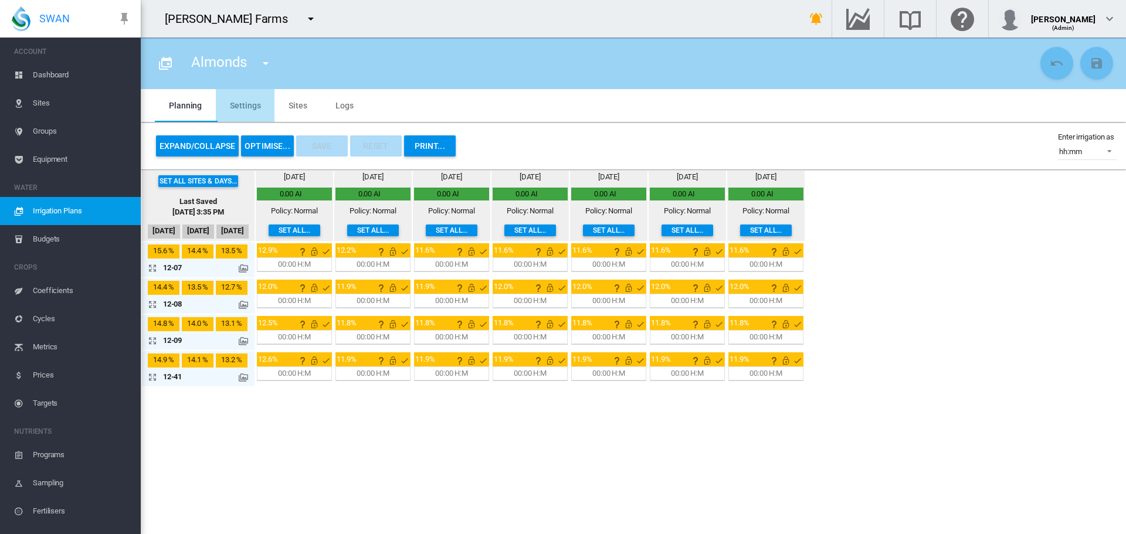
click at [260, 100] on md-tab-item "Settings" at bounding box center [245, 105] width 59 height 33
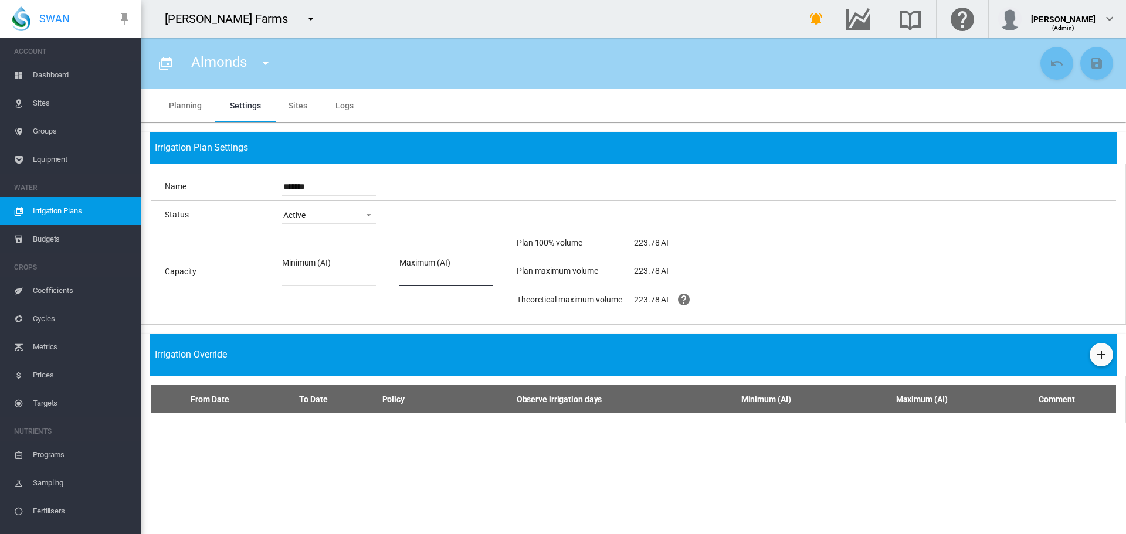
drag, startPoint x: 440, startPoint y: 278, endPoint x: 351, endPoint y: 266, distance: 90.0
click at [369, 273] on div "Minimum (AI) * Maximum (AI) ****" at bounding box center [399, 271] width 235 height 29
type input "***"
click at [1083, 69] on button "Save Changes" at bounding box center [1096, 63] width 33 height 33
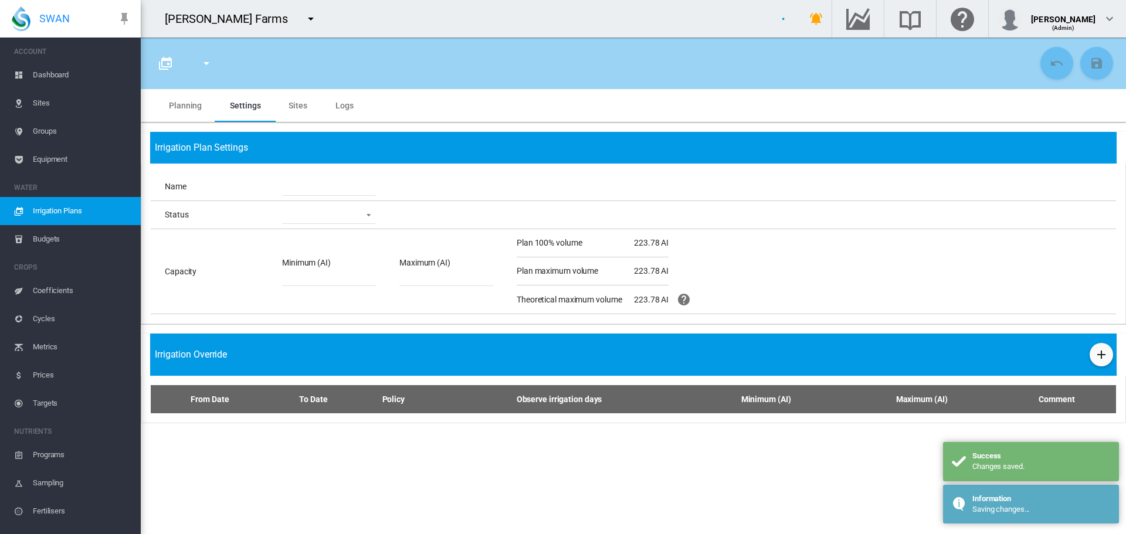
type input "*******"
click at [688, 296] on md-icon "icon-help-circle" at bounding box center [684, 300] width 14 height 14
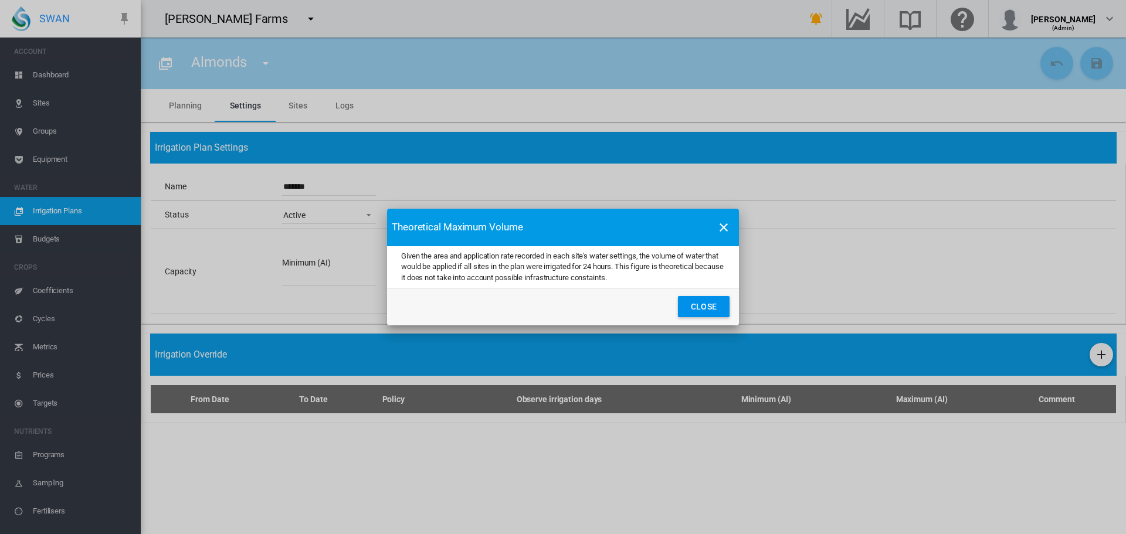
click at [704, 301] on button "Close" at bounding box center [704, 306] width 52 height 21
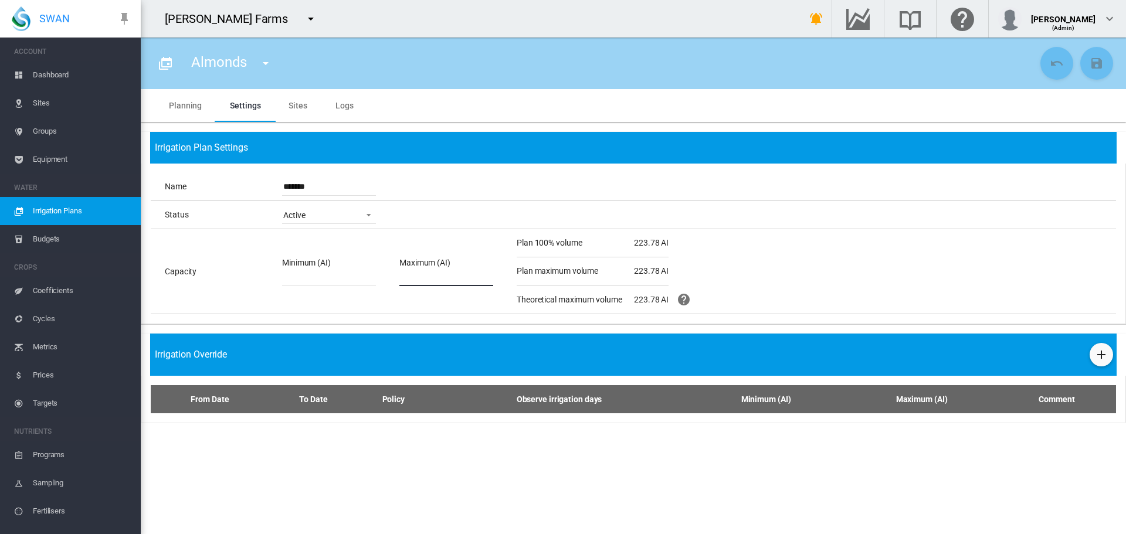
drag, startPoint x: 459, startPoint y: 286, endPoint x: 104, endPoint y: 304, distance: 355.2
click at [105, 306] on div "SWAN ACCOUNT Dashboard Sites Groups Equipment WATER Irrigation Plans" at bounding box center [563, 267] width 1126 height 534
type input "****"
click at [1107, 59] on button "Save Changes" at bounding box center [1096, 63] width 33 height 33
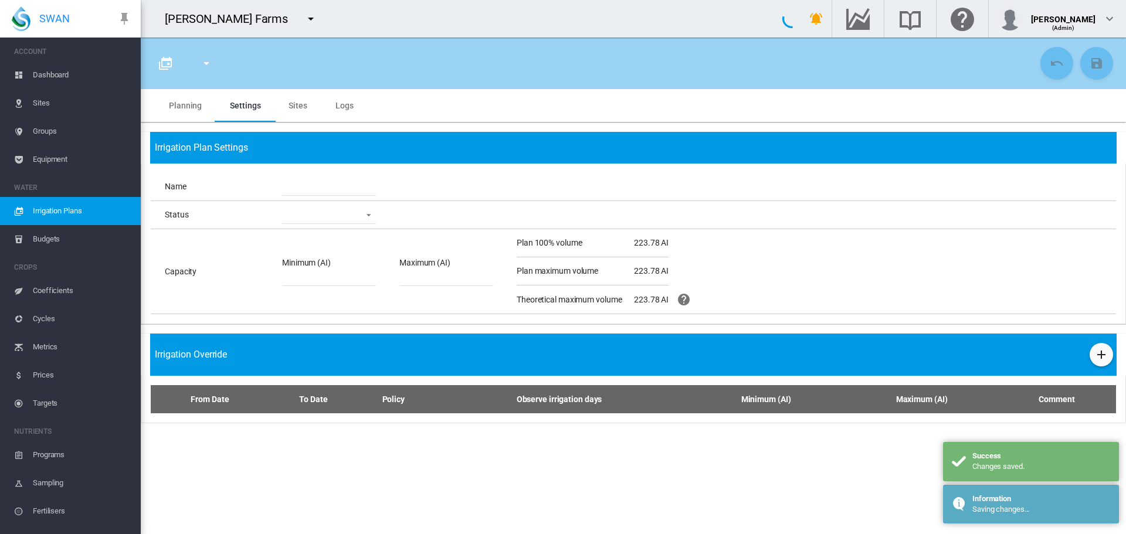
type input "*******"
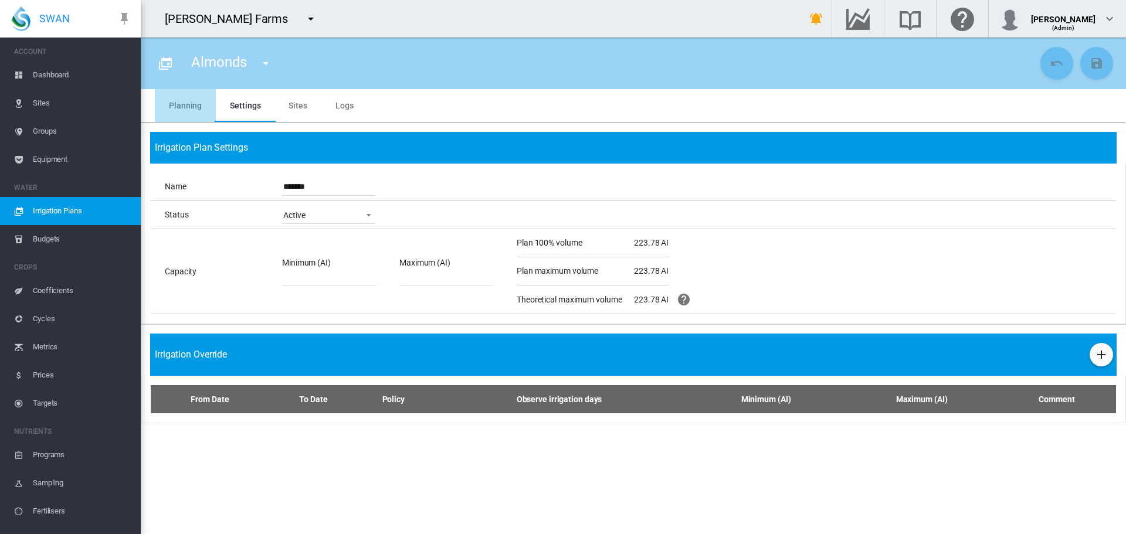
click at [189, 107] on md-tab-item "Planning" at bounding box center [185, 105] width 61 height 33
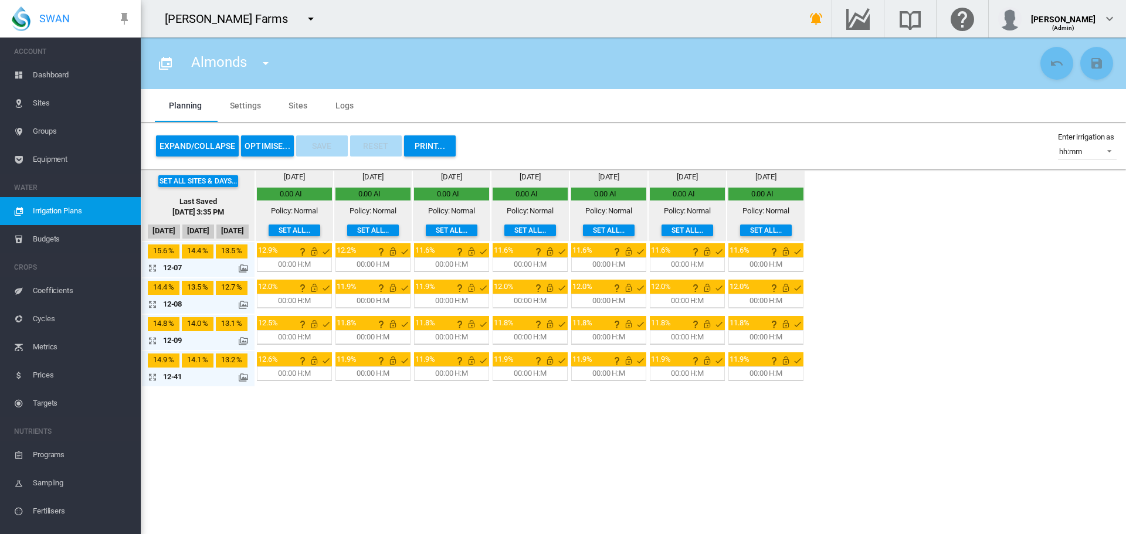
click at [277, 142] on button "OPTIMISE..." at bounding box center [267, 145] width 53 height 21
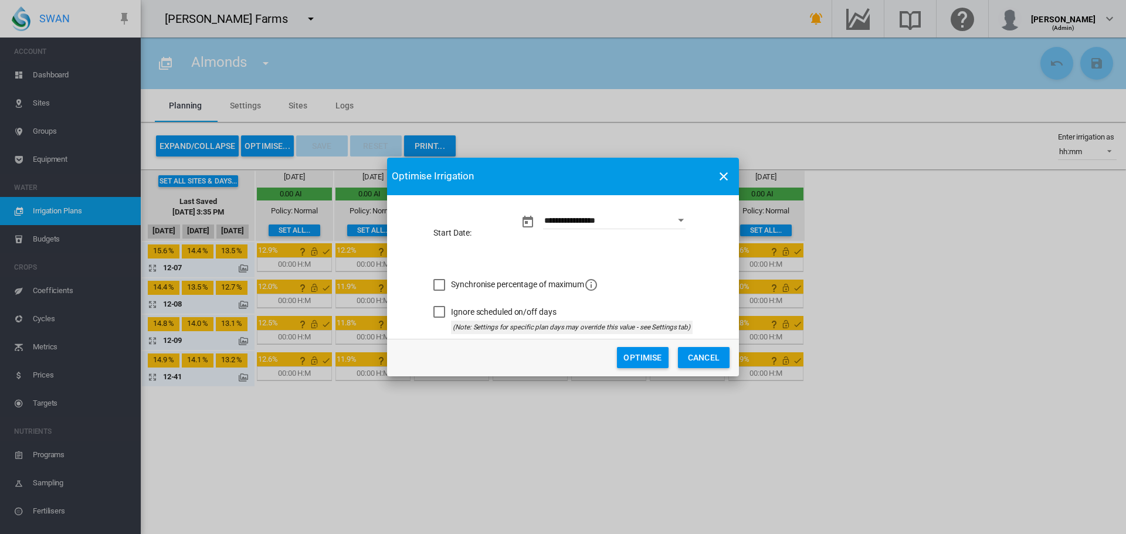
click at [650, 359] on button "Optimise" at bounding box center [643, 357] width 52 height 21
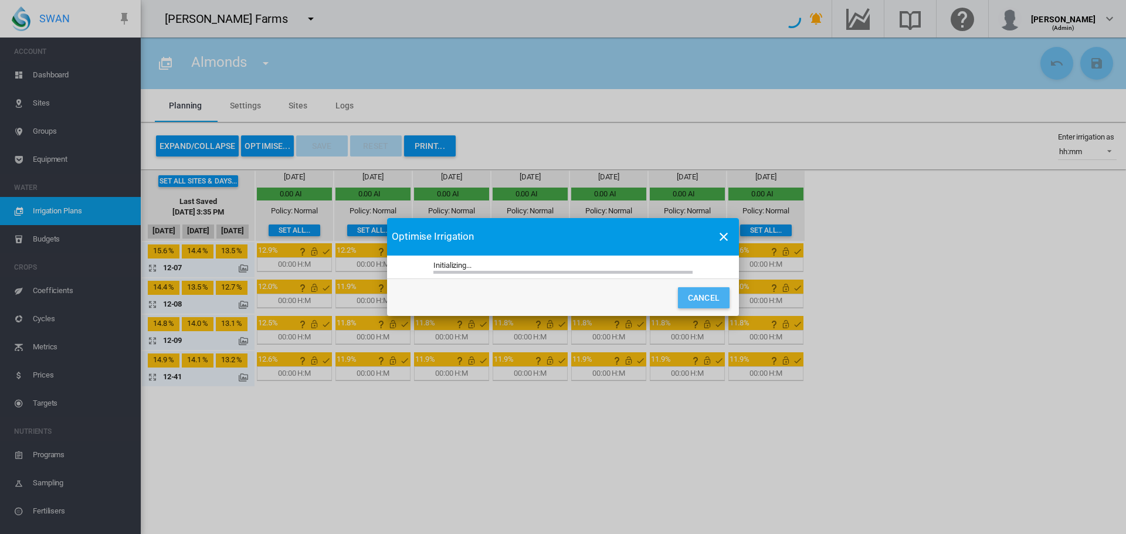
click at [700, 301] on button "Cancel" at bounding box center [704, 297] width 52 height 21
click at [715, 236] on button "Start Date: ..." at bounding box center [723, 236] width 23 height 23
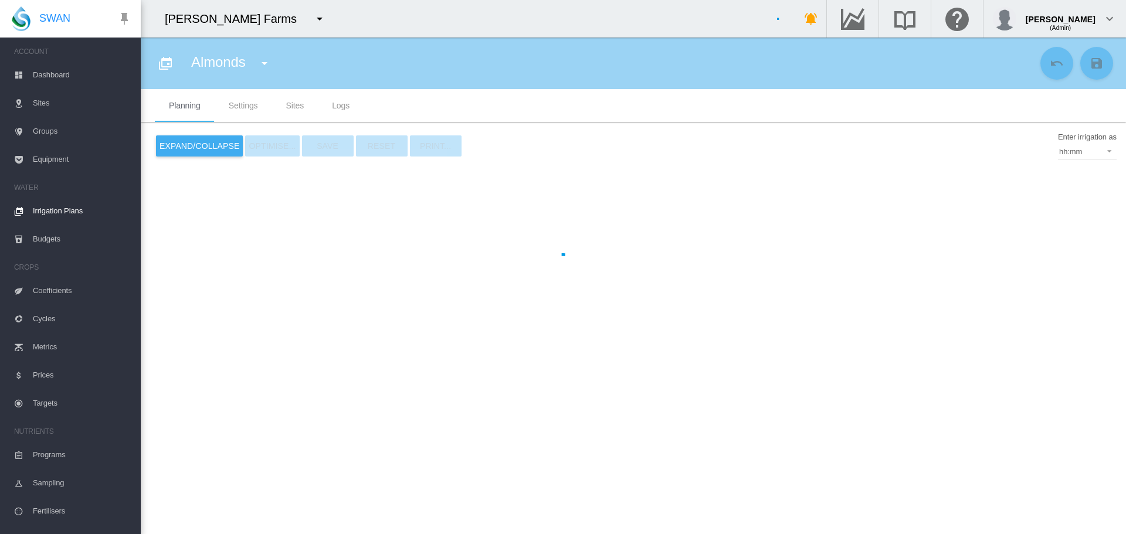
type input "*******"
type input "*"
type input "****"
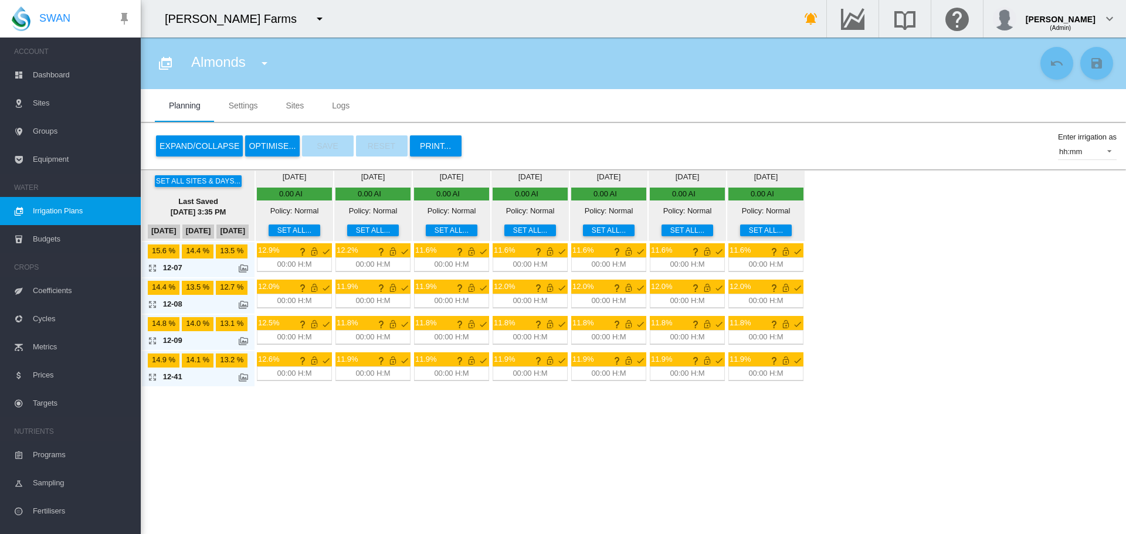
click at [256, 96] on md-tab-item "Settings" at bounding box center [243, 105] width 57 height 33
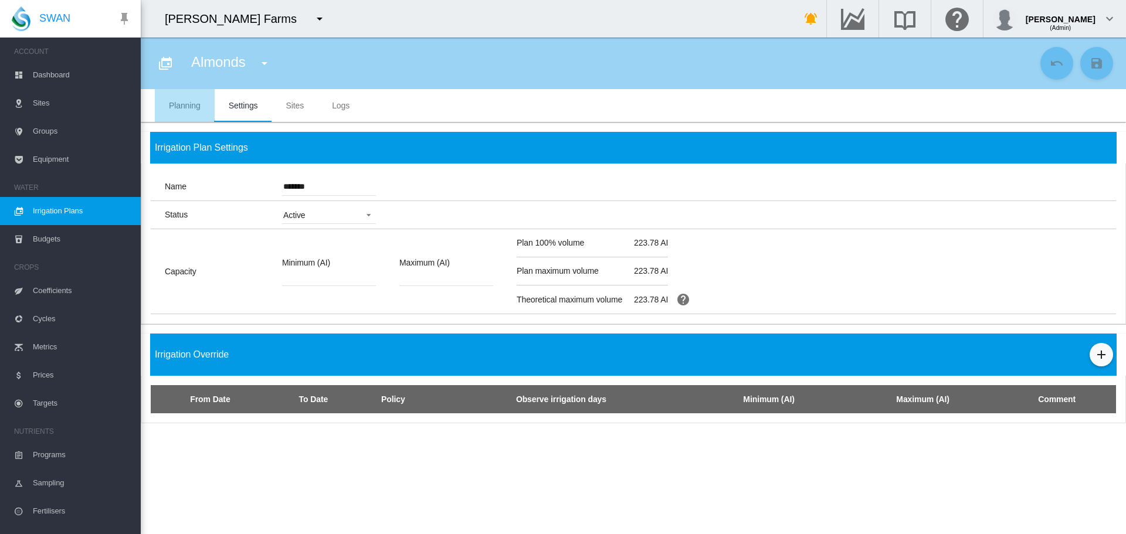
click at [193, 101] on md-tab-item "Planning" at bounding box center [185, 105] width 60 height 33
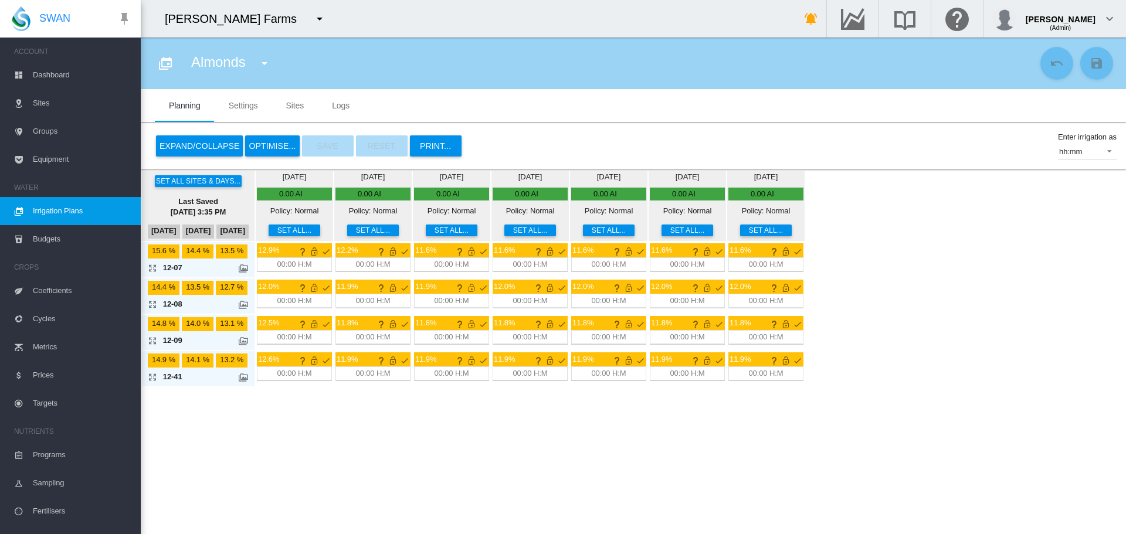
click at [208, 147] on button "Expand/Collapse" at bounding box center [199, 145] width 87 height 21
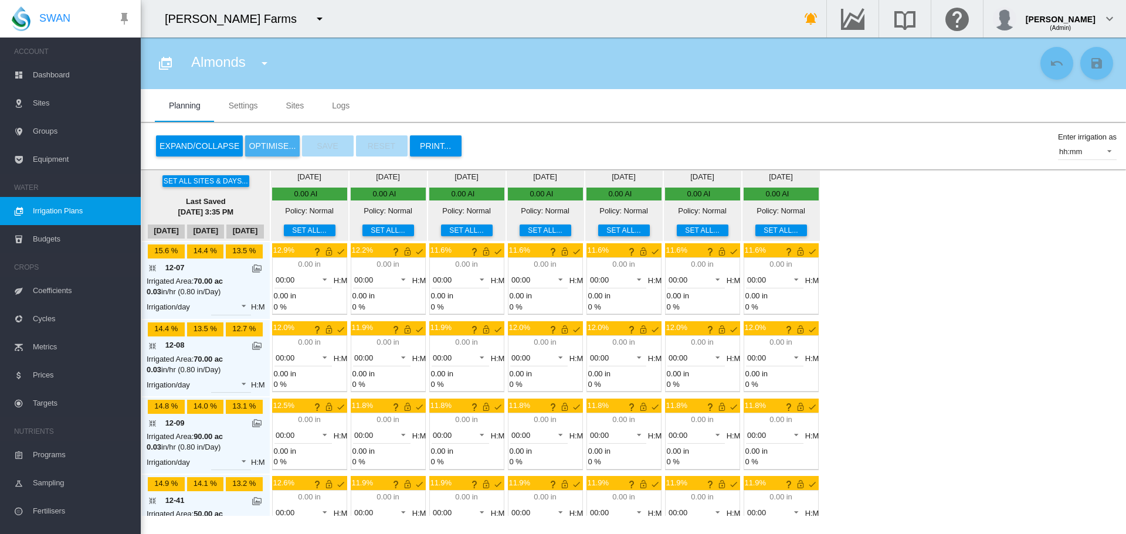
click at [269, 143] on button "OPTIMISE..." at bounding box center [272, 145] width 54 height 21
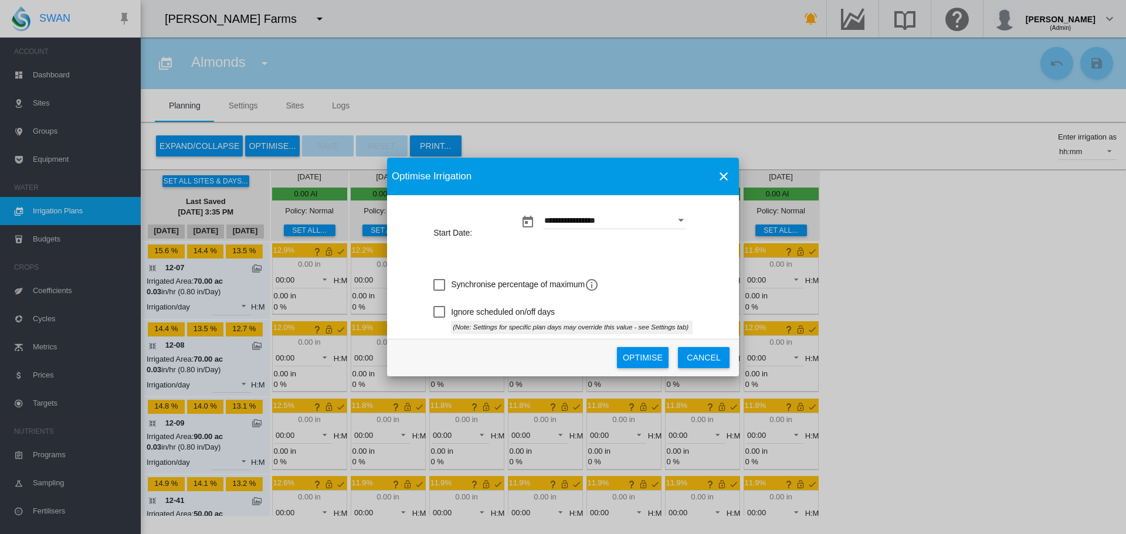
click at [638, 355] on button "Optimise" at bounding box center [643, 357] width 52 height 21
click at [645, 352] on button "Optimise" at bounding box center [643, 357] width 52 height 21
